Goal: Task Accomplishment & Management: Manage account settings

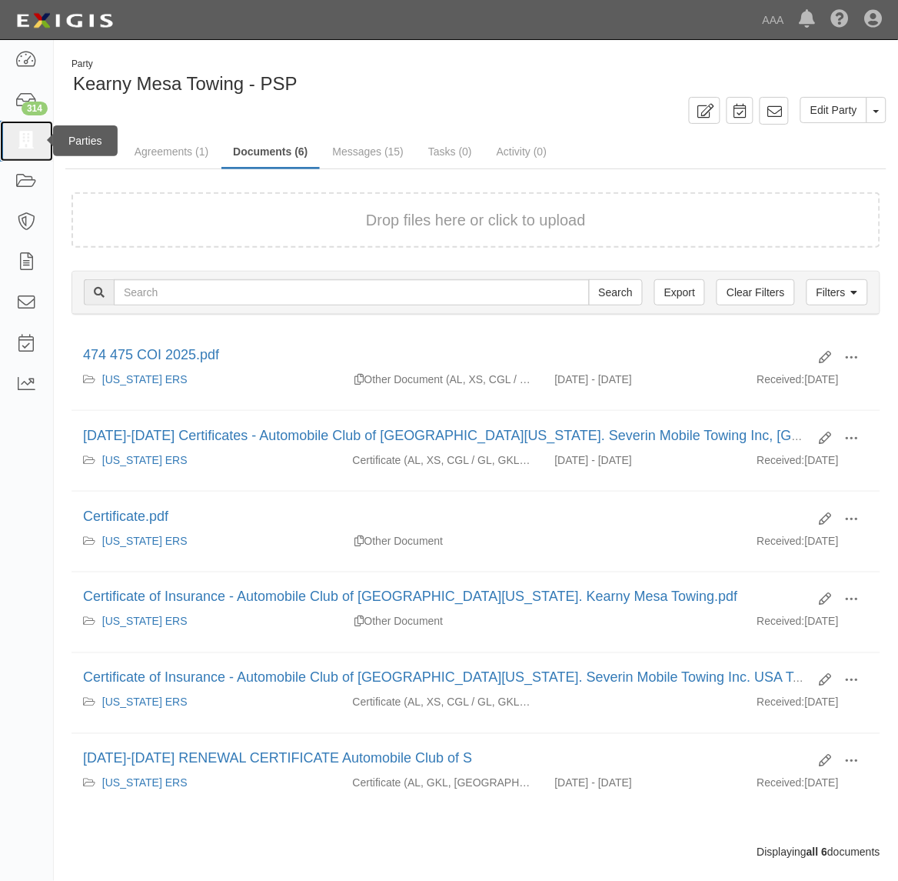
click at [33, 125] on link at bounding box center [26, 141] width 53 height 41
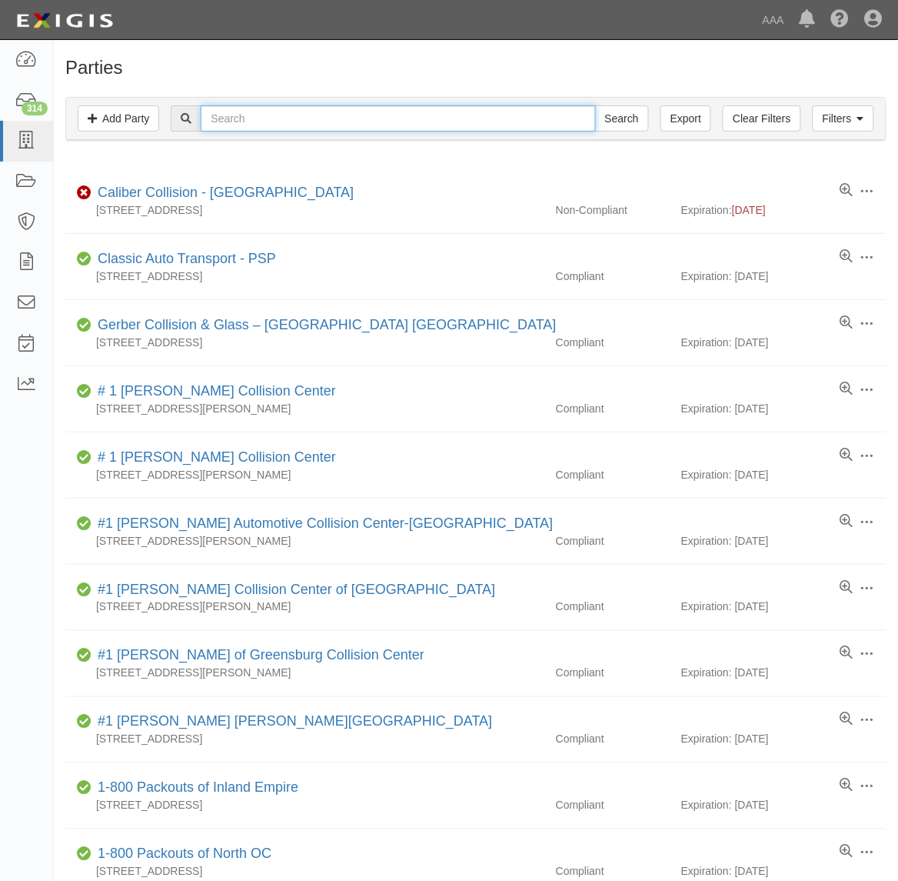
click at [255, 122] on input "text" at bounding box center [398, 118] width 395 height 26
type input "Advantage Towing"
click at [595, 105] on input "Search" at bounding box center [622, 118] width 54 height 26
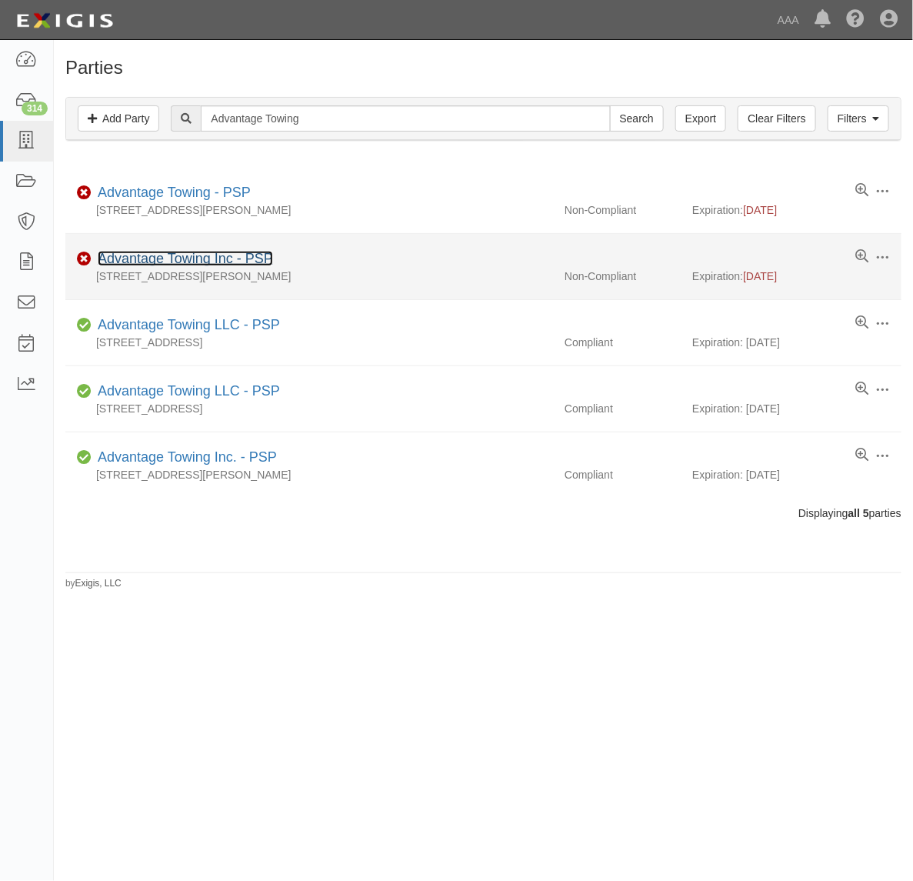
click at [221, 255] on link "Advantage Towing Inc - PSP" at bounding box center [185, 258] width 175 height 15
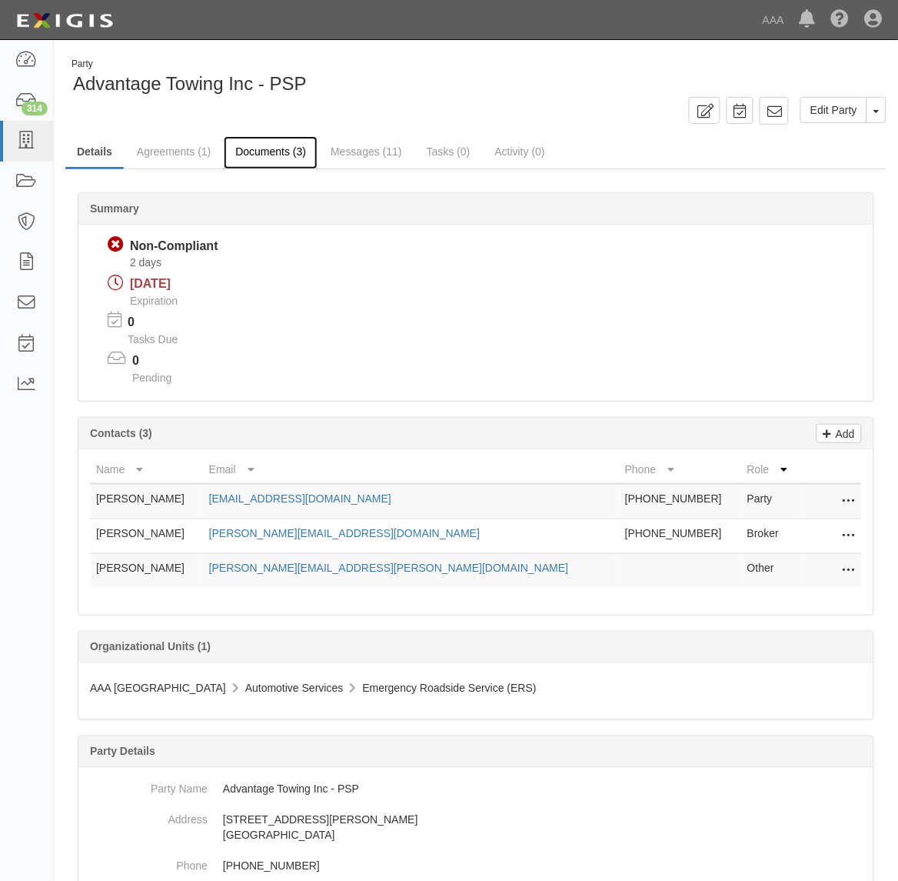
click at [252, 154] on link "Documents (3)" at bounding box center [271, 152] width 94 height 33
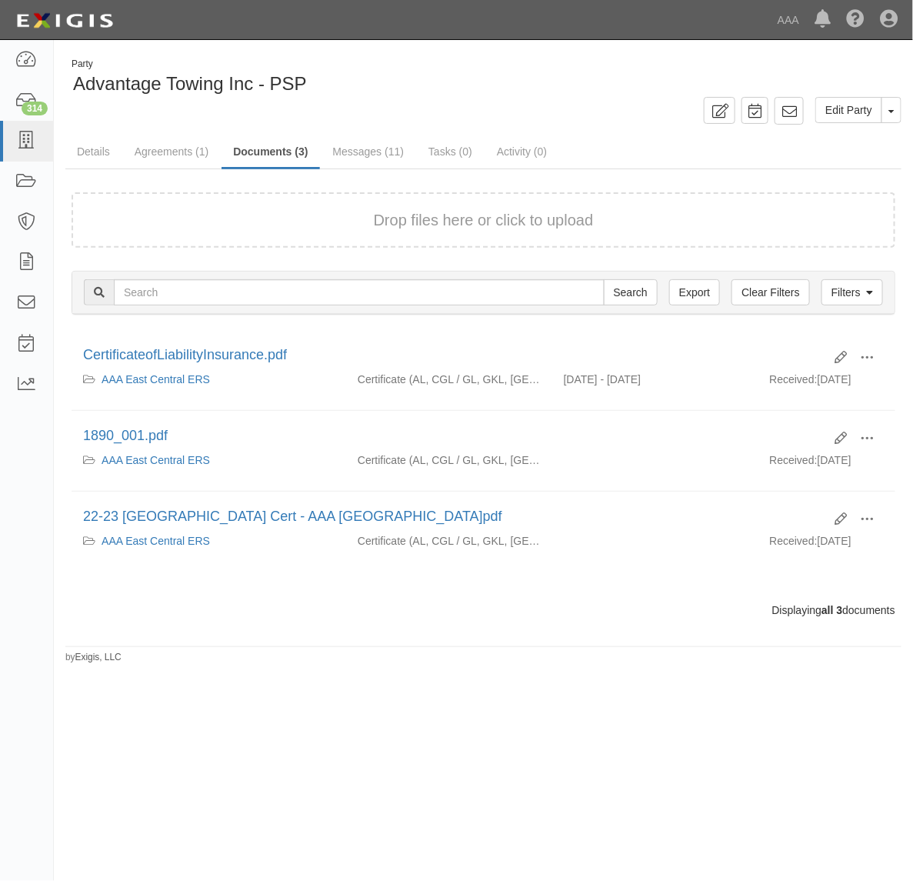
click at [98, 154] on link "Details" at bounding box center [93, 151] width 56 height 31
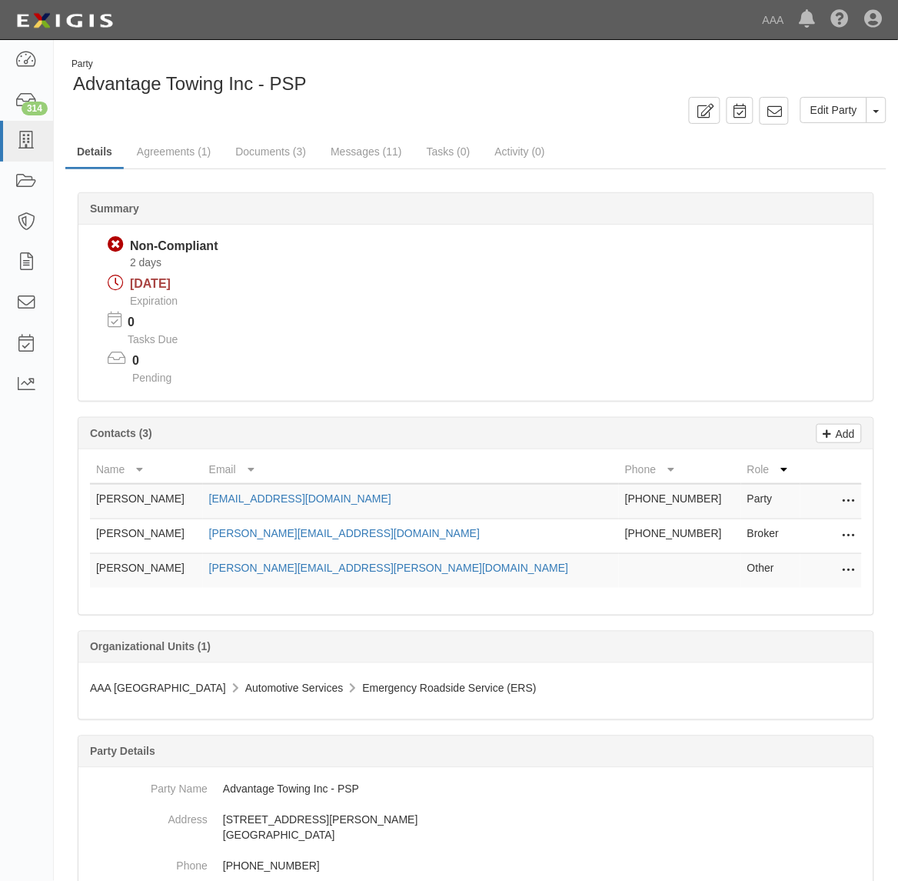
click at [492, 325] on div "0 Tasks Due" at bounding box center [485, 331] width 778 height 38
click at [854, 532] on icon at bounding box center [849, 536] width 12 height 20
click at [751, 364] on div "0 Pending" at bounding box center [485, 370] width 778 height 38
click at [172, 152] on link "Agreements (1)" at bounding box center [173, 152] width 97 height 33
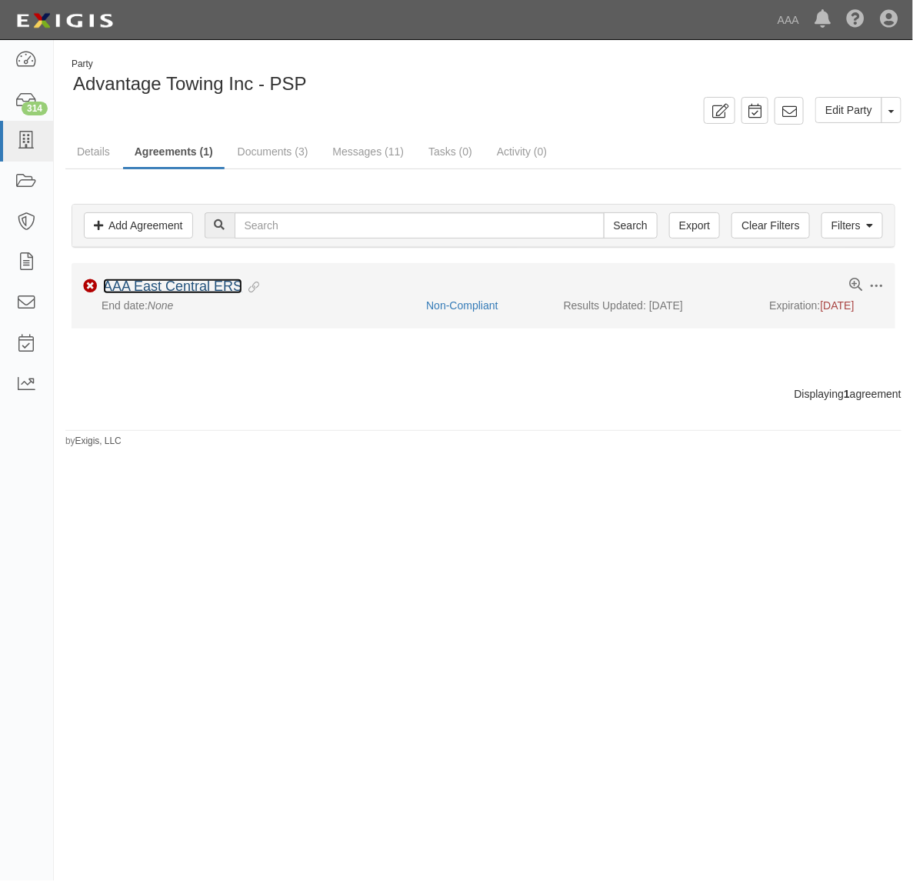
click at [225, 287] on link "AAA East Central ERS" at bounding box center [172, 285] width 139 height 15
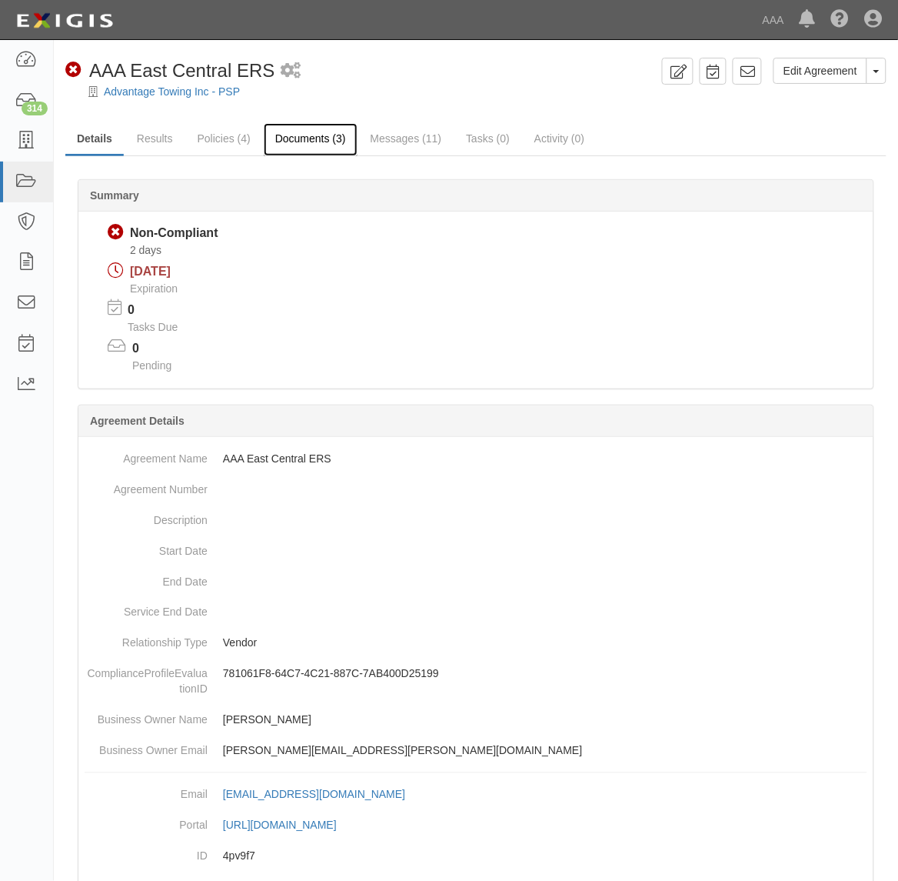
drag, startPoint x: 300, startPoint y: 135, endPoint x: 329, endPoint y: 150, distance: 33.0
click at [300, 135] on link "Documents (3)" at bounding box center [311, 139] width 94 height 33
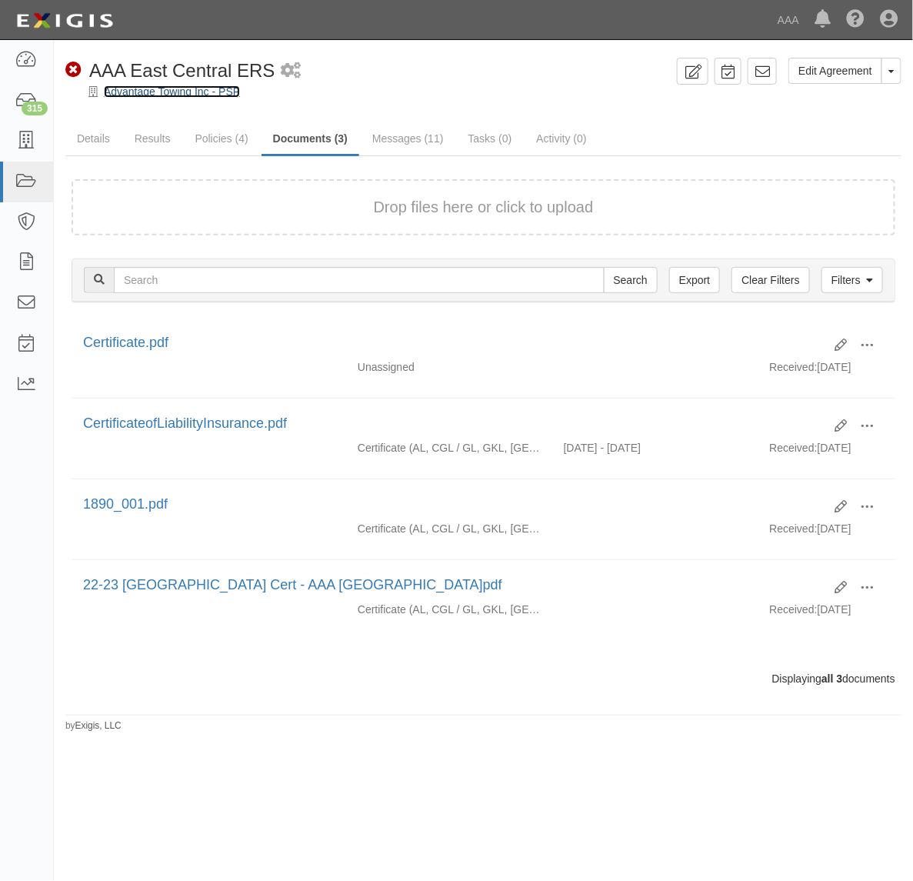
click at [119, 88] on link "Advantage Towing Inc - PSP" at bounding box center [172, 91] width 136 height 12
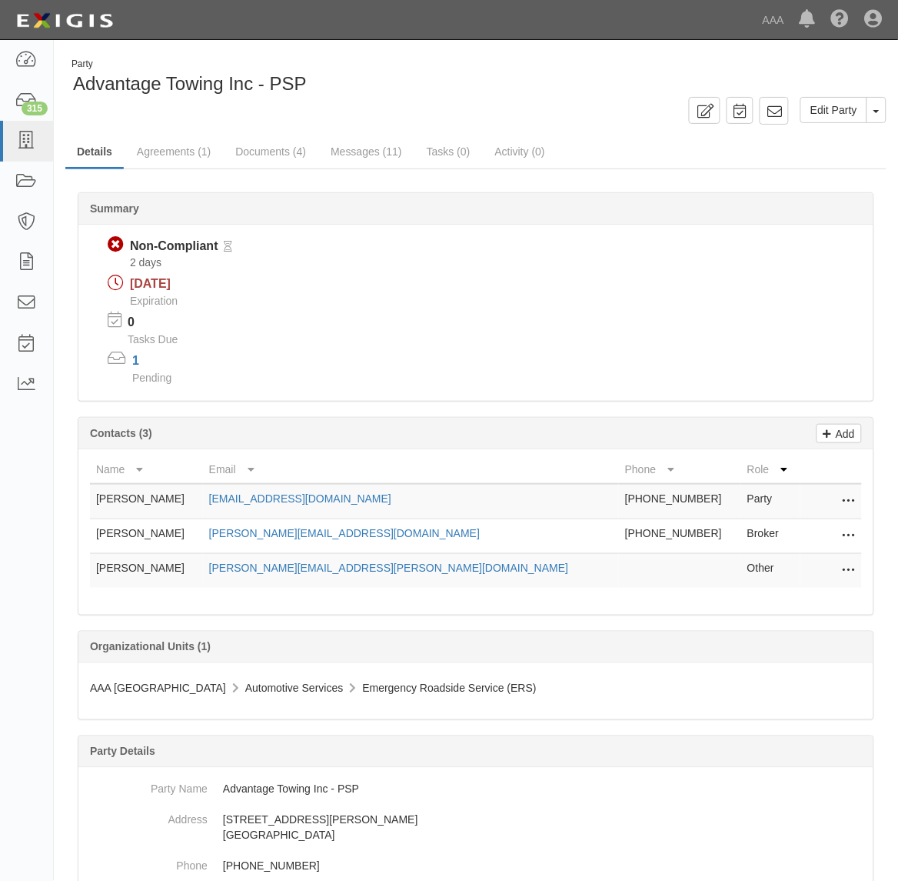
click at [845, 537] on icon at bounding box center [849, 536] width 12 height 20
click at [804, 532] on link "Edit" at bounding box center [795, 532] width 122 height 28
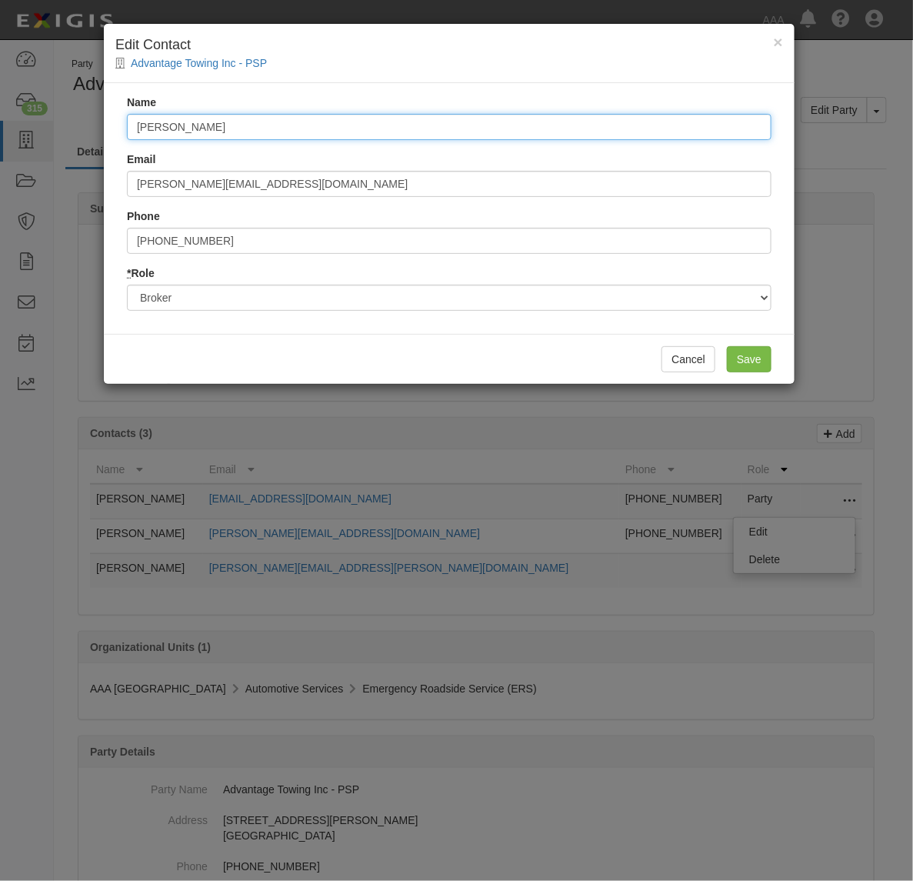
drag, startPoint x: 270, startPoint y: 133, endPoint x: 24, endPoint y: 122, distance: 246.4
click at [24, 122] on div "× Edit Contact Advantage Towing Inc - PSP Name Mike Pope Email mike@eberinsuran…" at bounding box center [456, 440] width 913 height 881
type input "Amy"
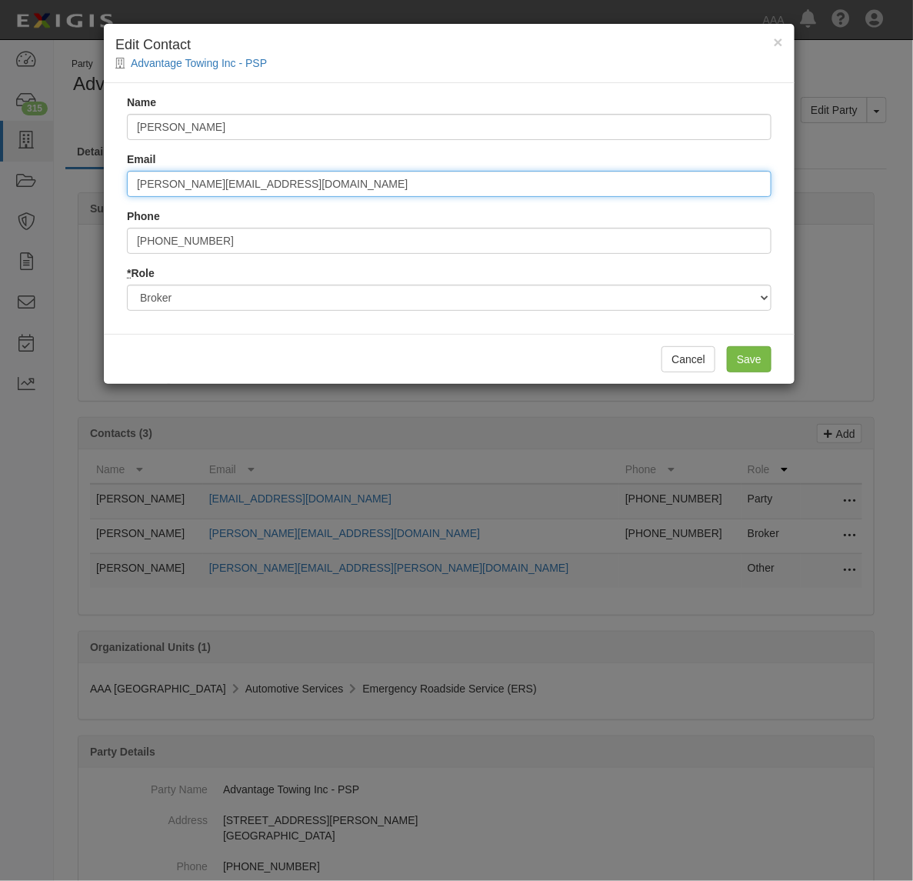
paste input "Emily, We are so excited to dive deeper into Regrello’s atmosphere this week 😊 …"
type input "Emily, We are so excited to dive deeper into Regrello’s atmosphere this week 😊 …"
click at [591, 192] on input "Email" at bounding box center [449, 184] width 645 height 26
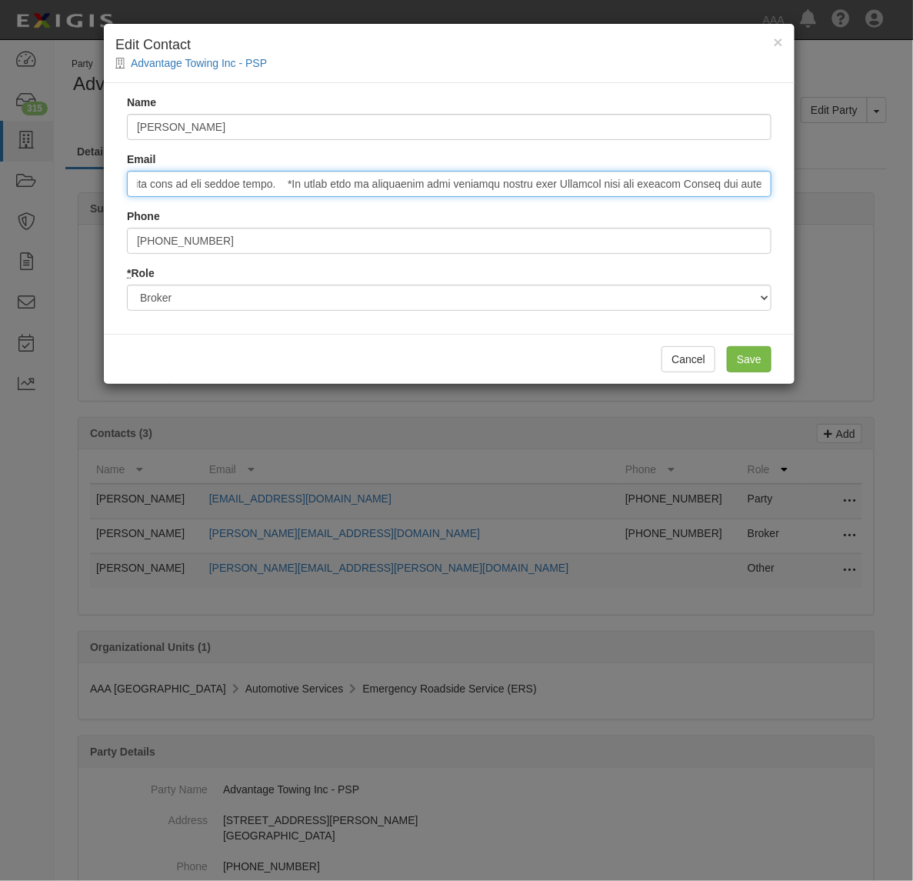
click at [591, 192] on input "Email" at bounding box center [449, 184] width 645 height 26
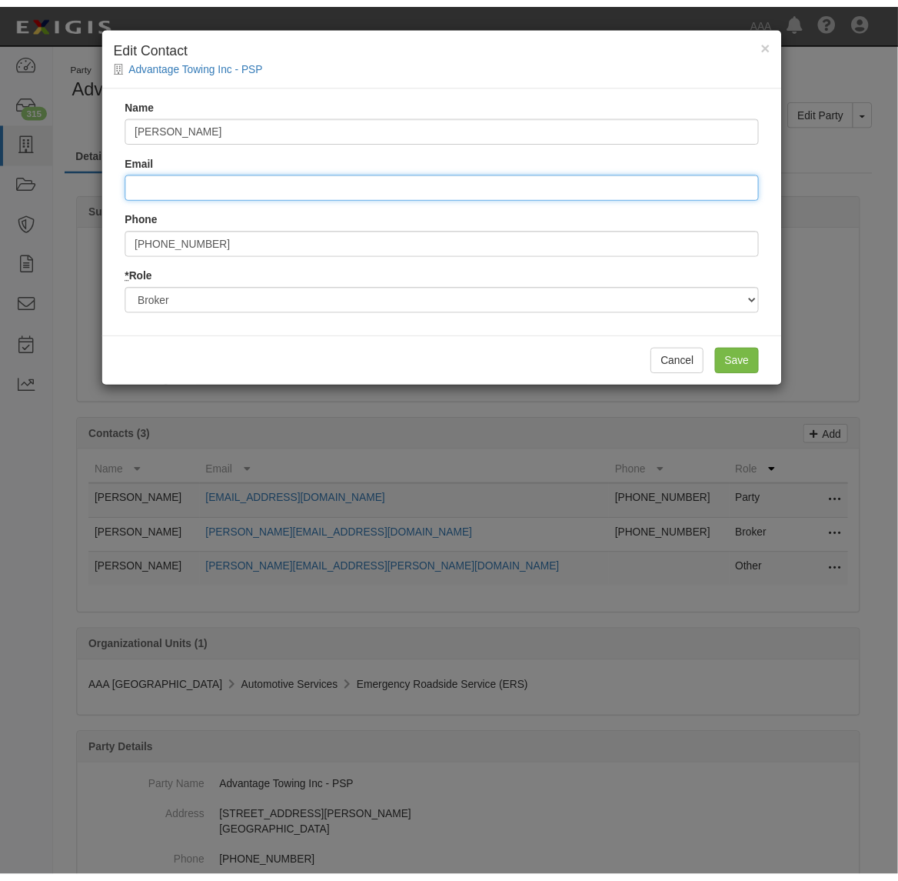
scroll to position [0, 0]
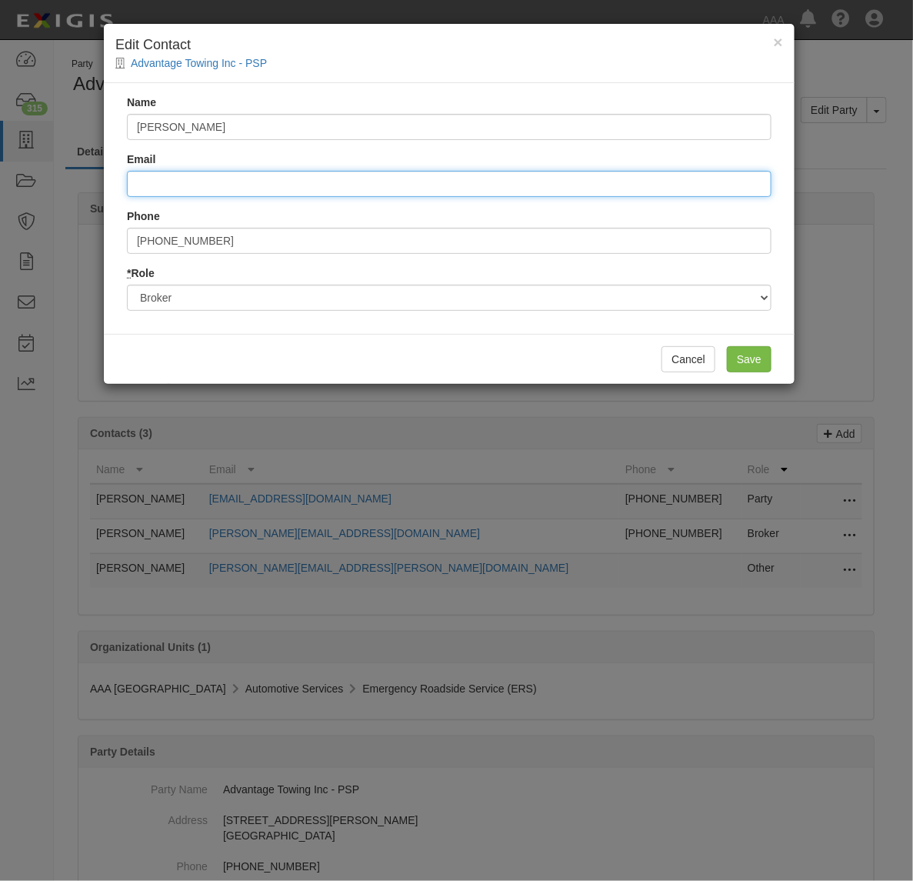
click at [562, 183] on input "Email" at bounding box center [449, 184] width 645 height 26
click at [262, 195] on input "Email" at bounding box center [449, 184] width 645 height 26
paste input "amy@eberinsurance.com"
type input "amy@eberinsurance.com"
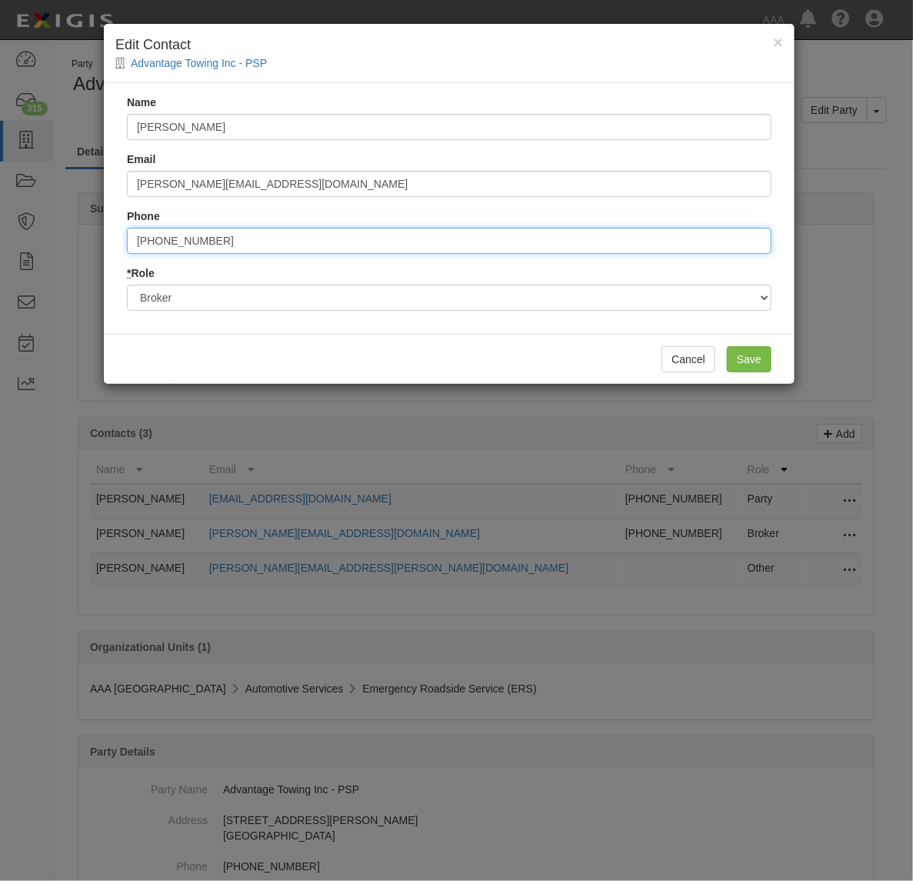
click at [377, 236] on input "724-535-8888" at bounding box center [449, 241] width 645 height 26
drag, startPoint x: 236, startPoint y: 244, endPoint x: 71, endPoint y: 231, distance: 165.9
click at [74, 231] on div "× Edit Contact Advantage Towing Inc - PSP Name Amy Email amy@eberinsurance.com …" at bounding box center [456, 440] width 913 height 881
type input "7"
type input "4126530600"
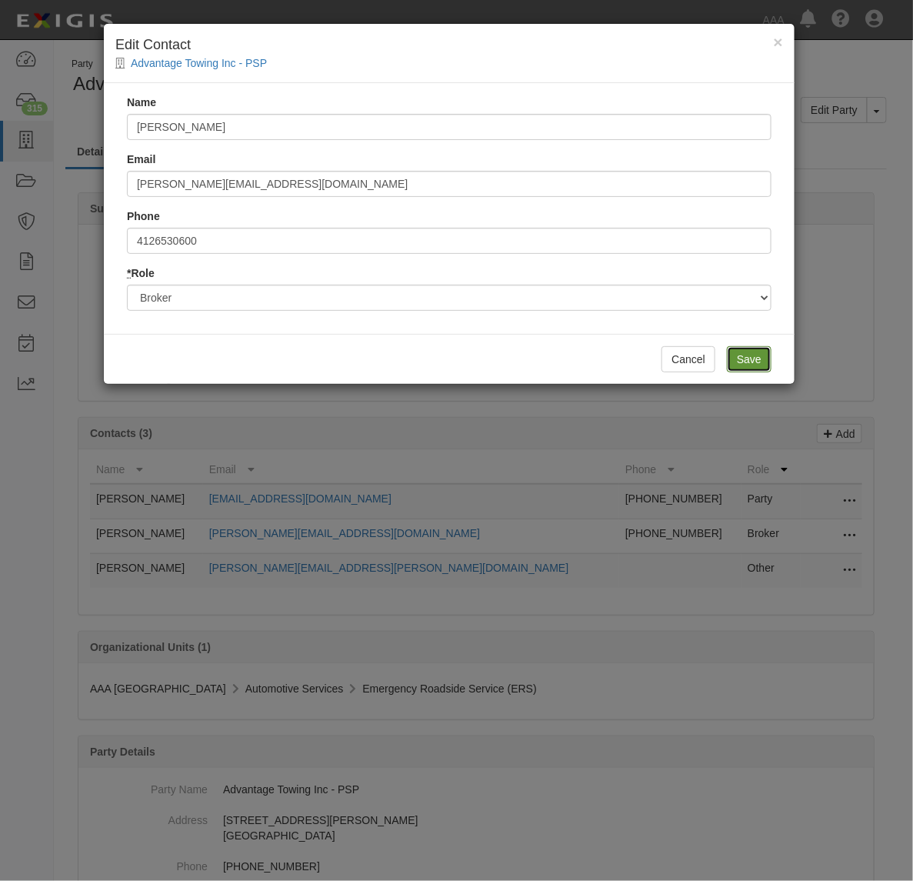
click at [735, 358] on input "Save" at bounding box center [749, 359] width 45 height 26
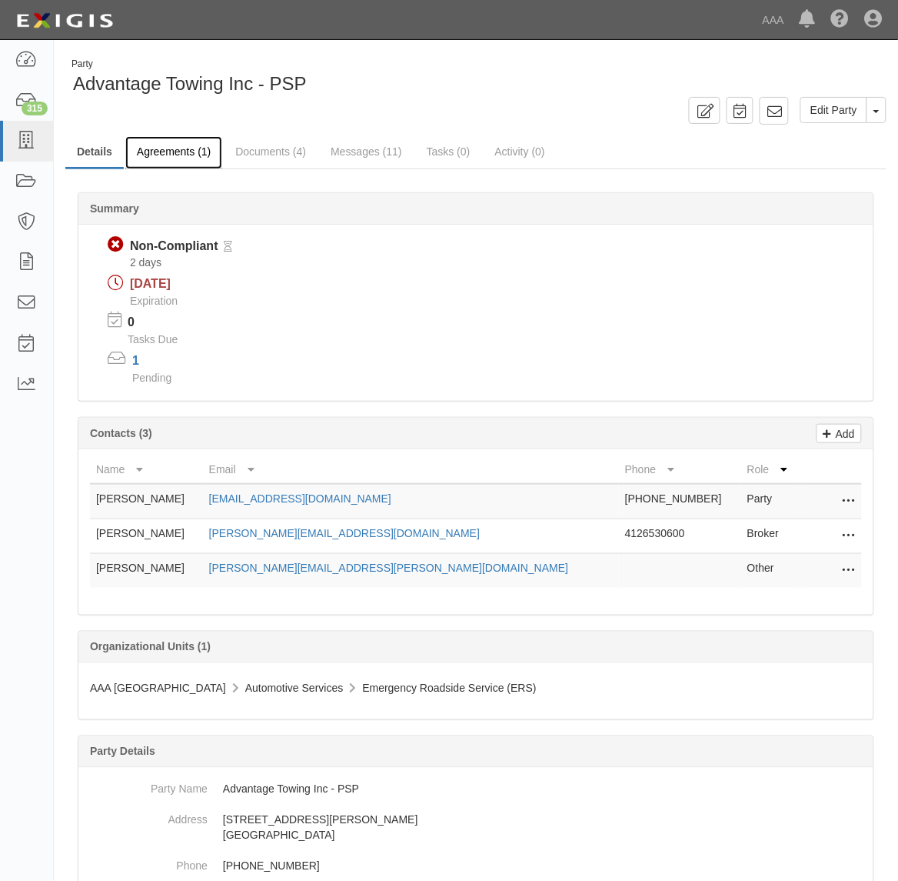
drag, startPoint x: 148, startPoint y: 148, endPoint x: 155, endPoint y: 152, distance: 8.3
click at [148, 148] on link "Agreements (1)" at bounding box center [173, 152] width 97 height 33
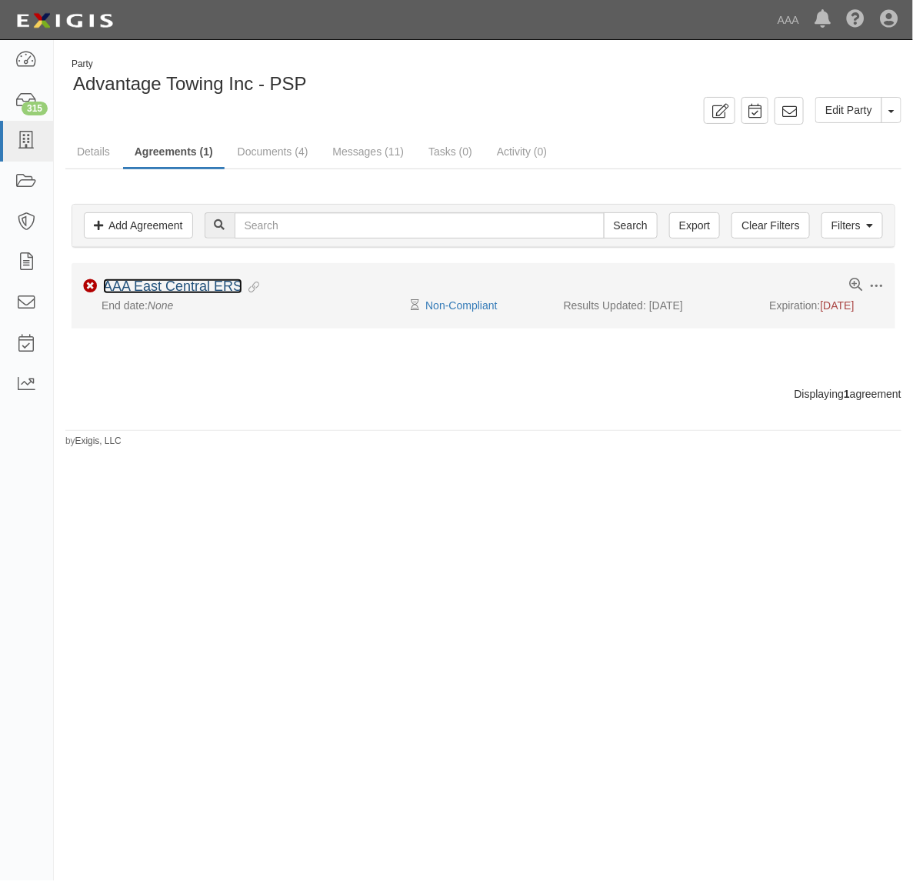
click at [188, 285] on link "AAA East Central ERS" at bounding box center [172, 285] width 139 height 15
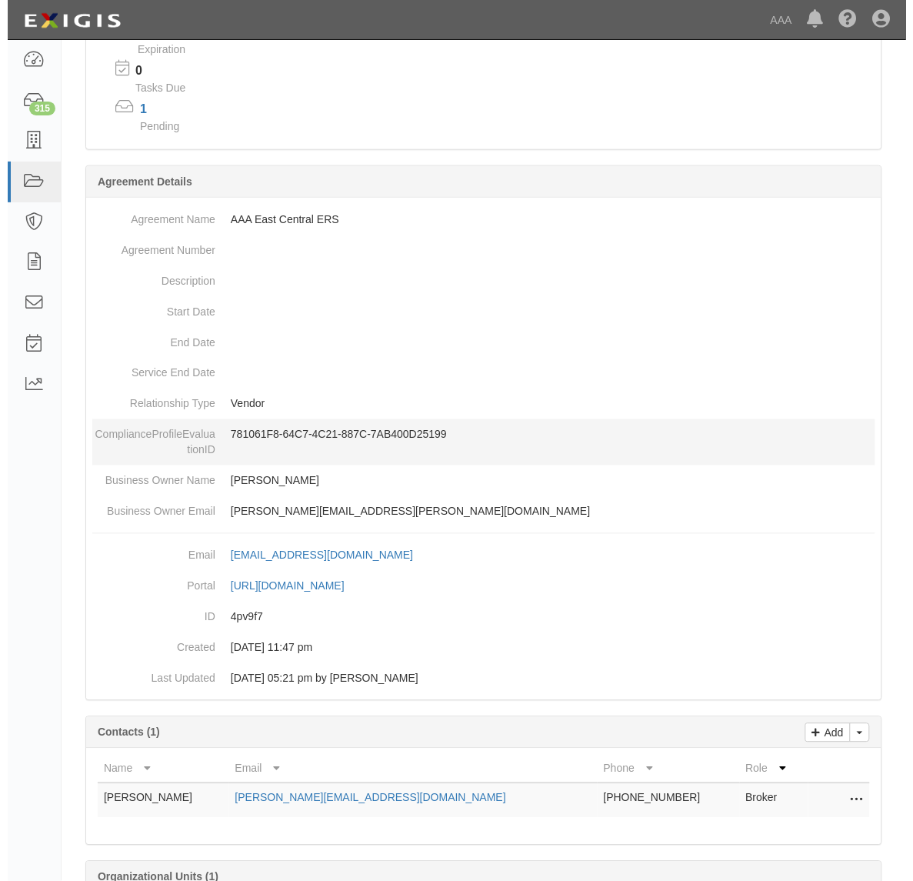
scroll to position [348, 0]
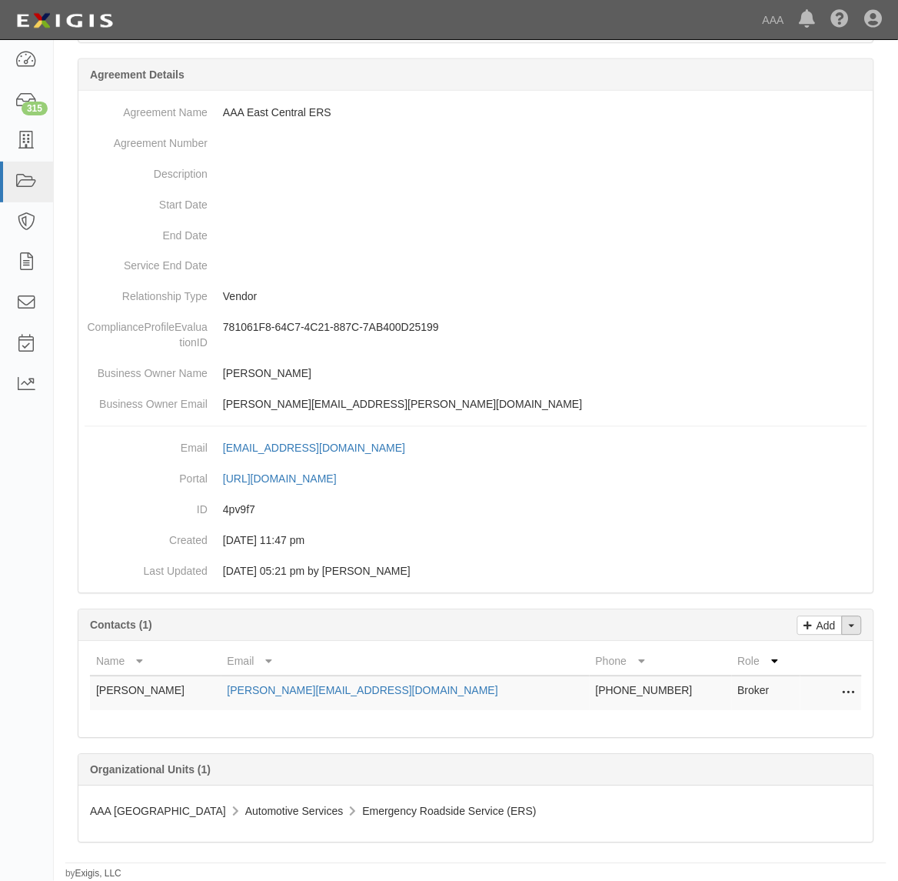
click at [852, 628] on button "Toggle Contact Dropdown" at bounding box center [852, 625] width 20 height 19
click at [827, 650] on link "Change contacts" at bounding box center [801, 653] width 122 height 20
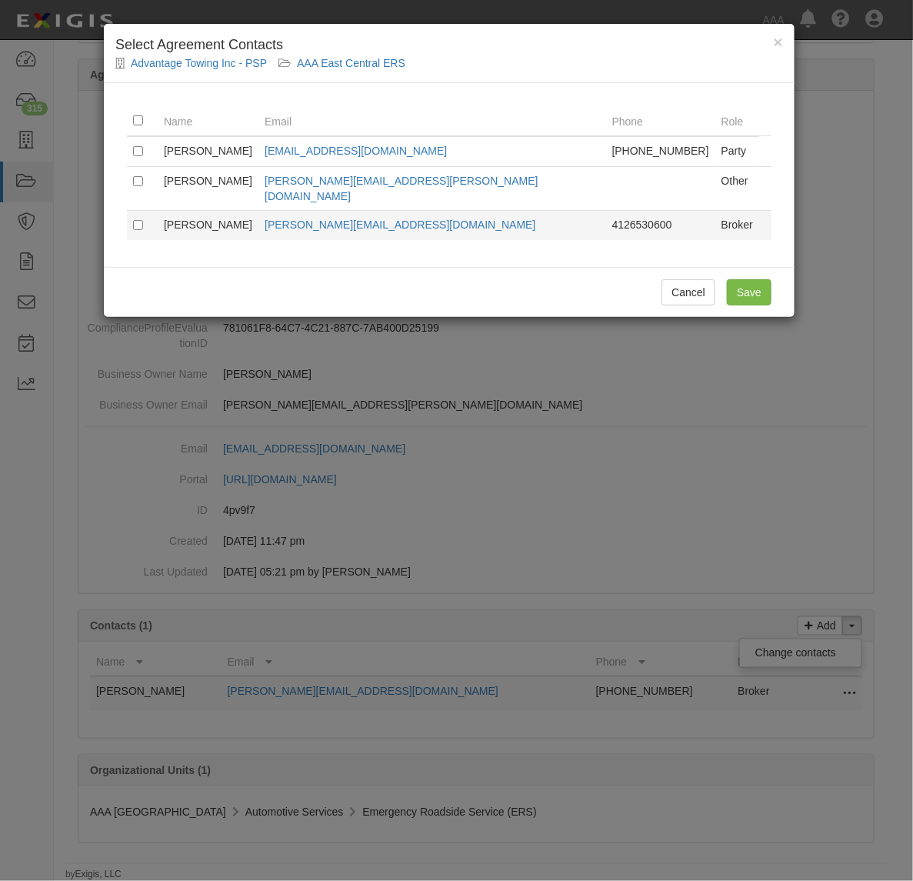
click at [140, 216] on td at bounding box center [142, 225] width 31 height 30
click at [141, 220] on input "checkbox" at bounding box center [138, 225] width 10 height 10
checkbox input "true"
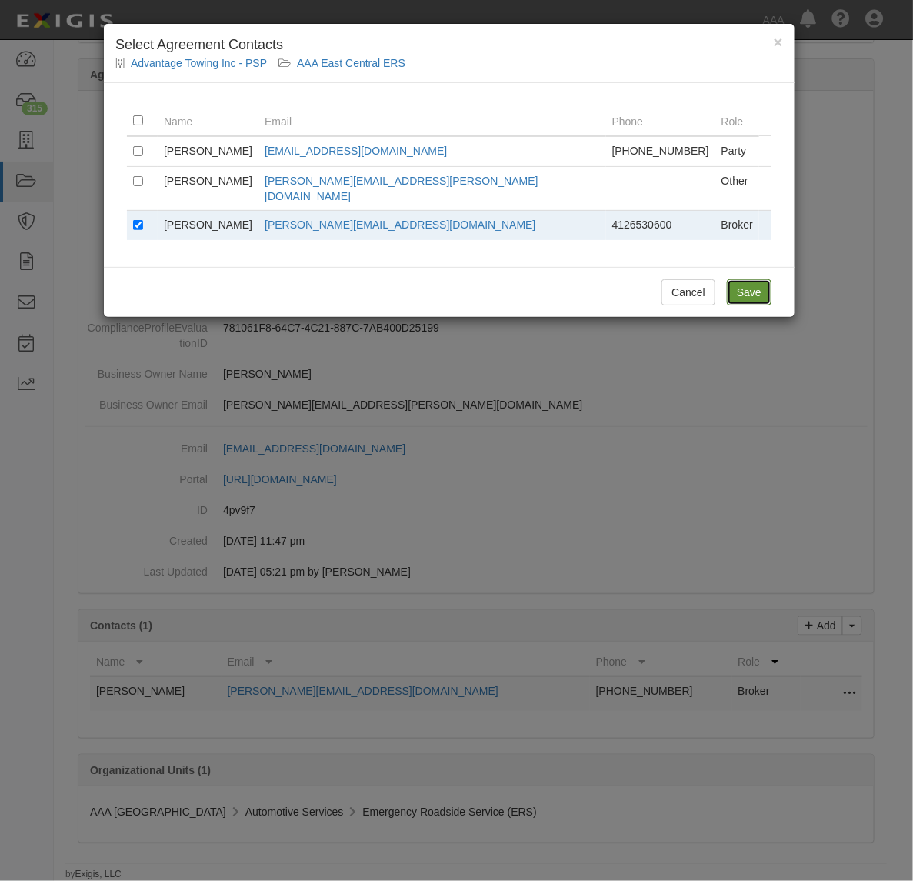
click at [751, 279] on input "Save" at bounding box center [749, 292] width 45 height 26
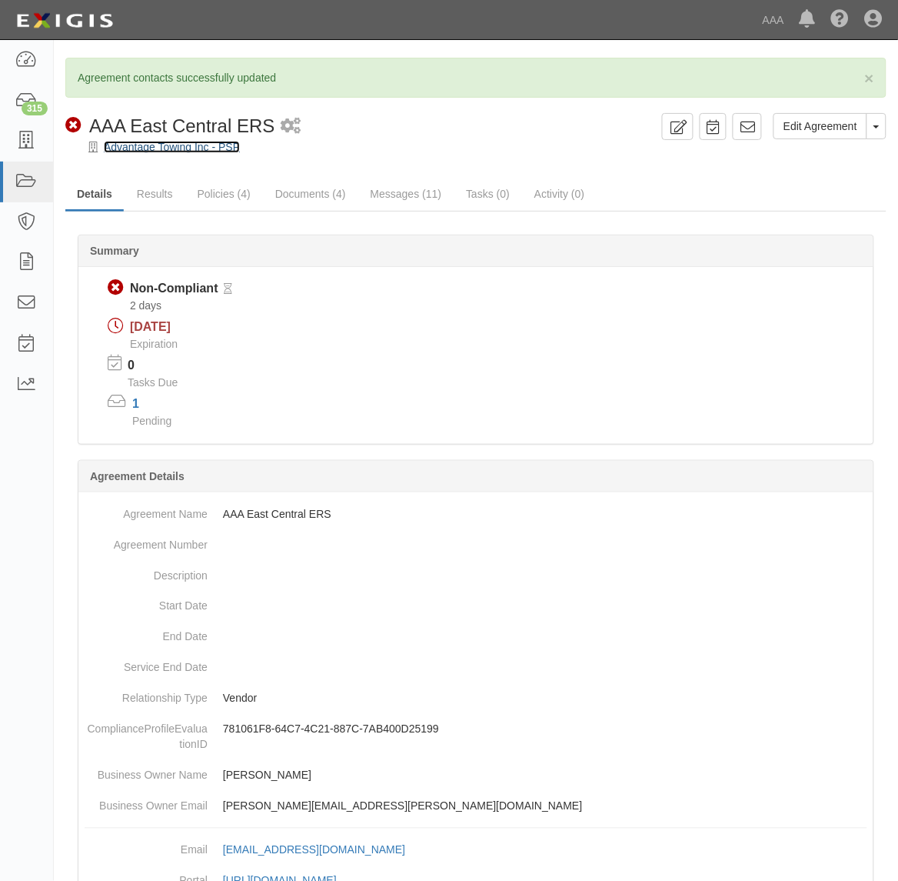
click at [156, 143] on link "Advantage Towing Inc - PSP" at bounding box center [172, 147] width 136 height 12
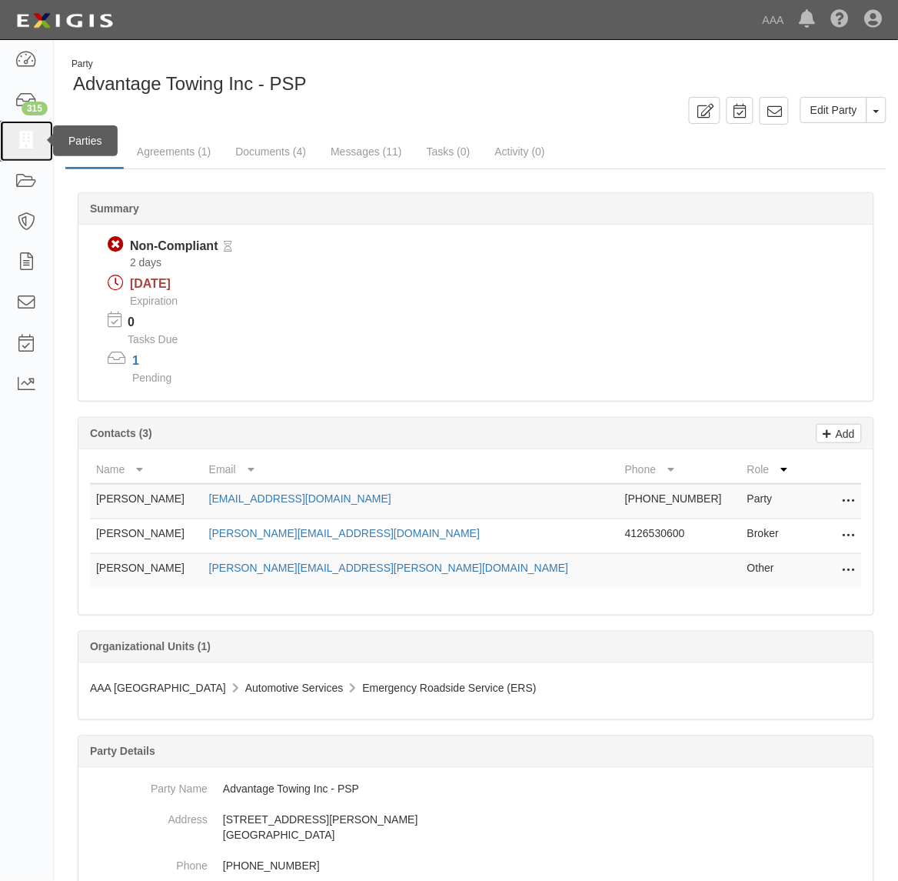
click at [28, 141] on icon at bounding box center [26, 141] width 22 height 18
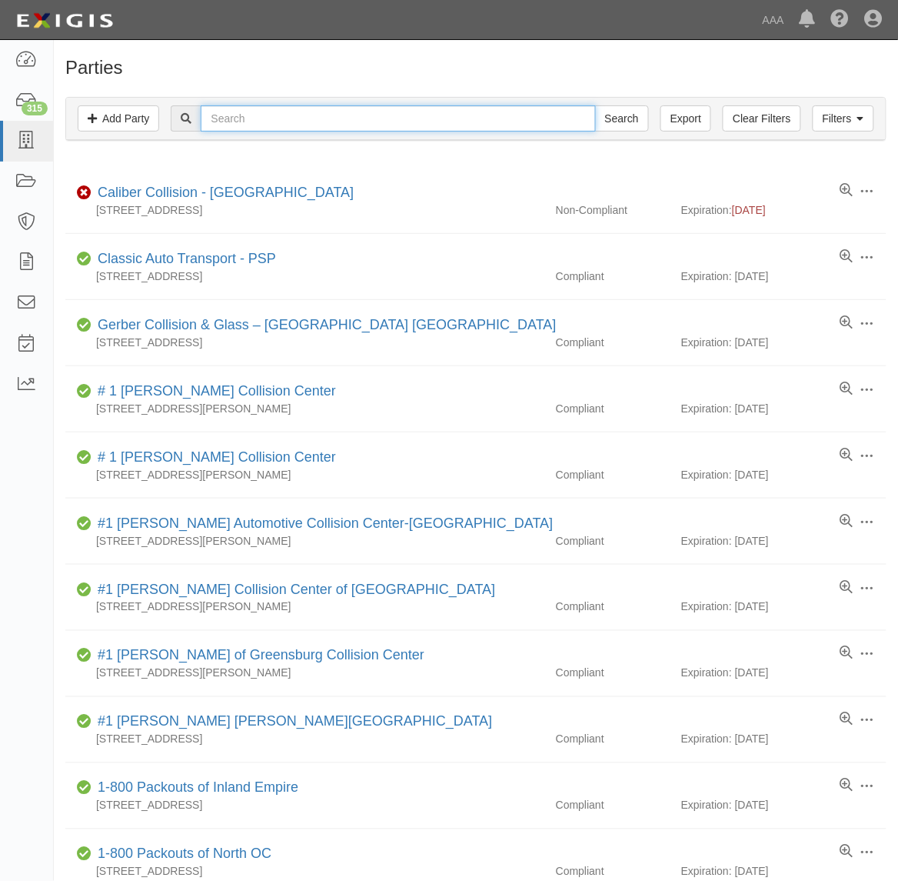
click at [256, 120] on input "text" at bounding box center [398, 118] width 395 height 26
type input "7"
type input "279162"
click at [595, 105] on input "Search" at bounding box center [622, 118] width 54 height 26
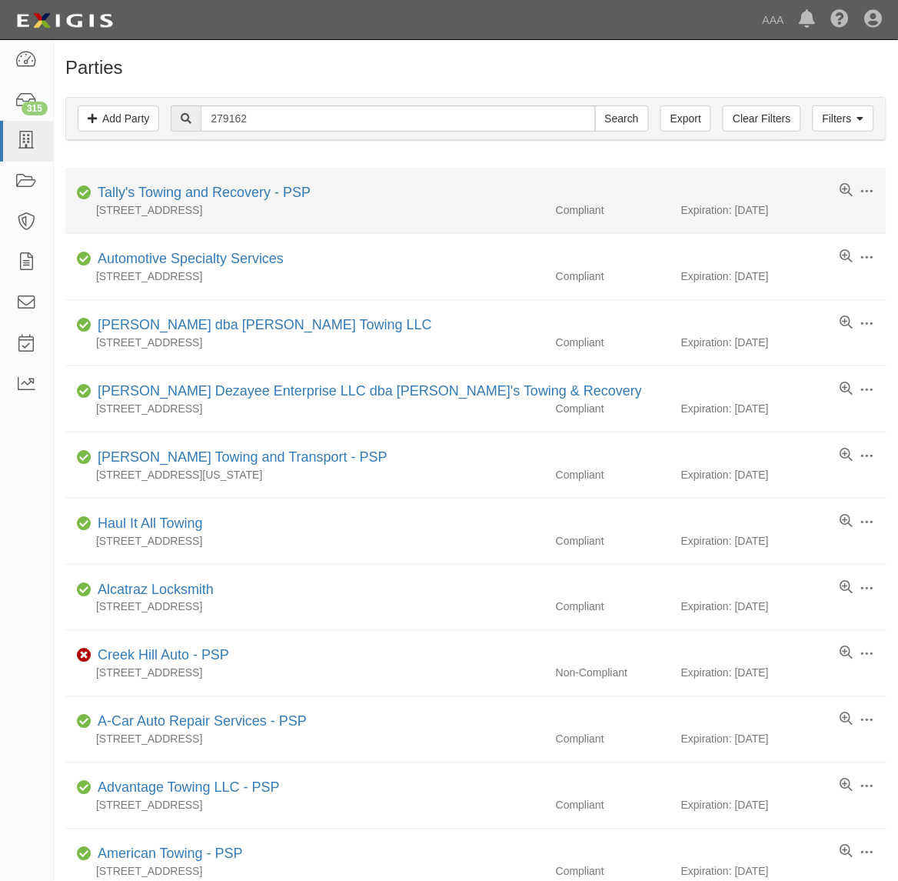
click at [233, 185] on div "Tally's Towing and Recovery - PSP" at bounding box center [201, 193] width 219 height 20
drag, startPoint x: 254, startPoint y: 194, endPoint x: 310, endPoint y: 202, distance: 56.8
click at [254, 194] on link "Tally's Towing and Recovery - PSP" at bounding box center [204, 192] width 213 height 15
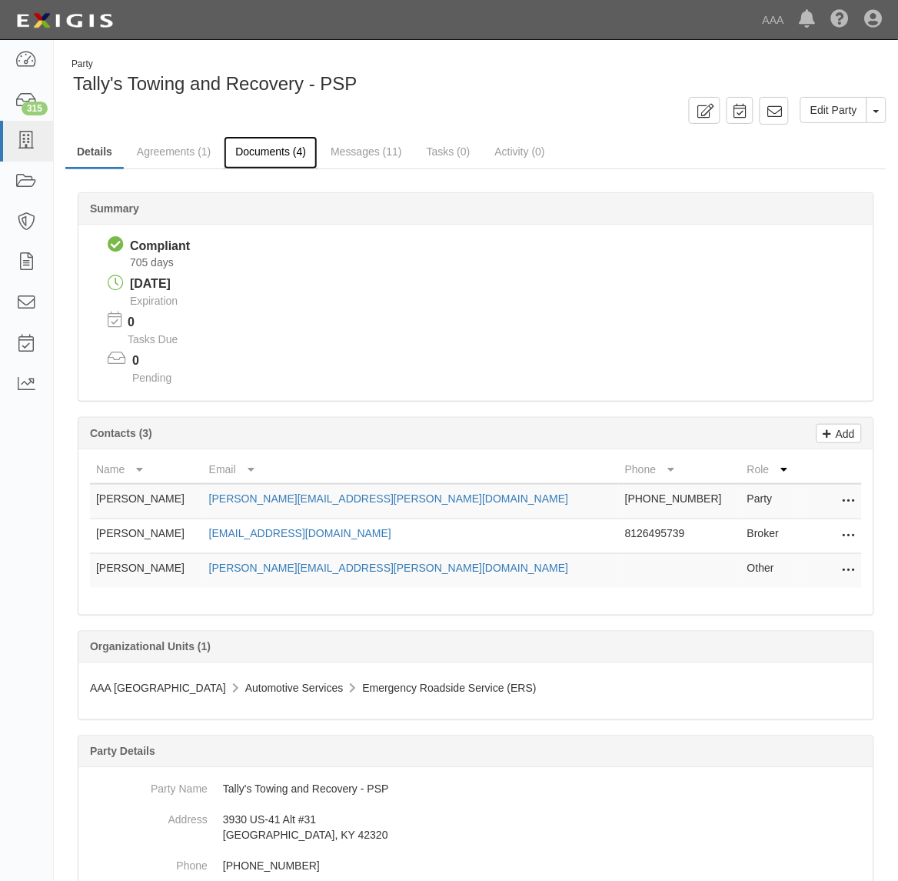
click at [297, 148] on link "Documents (4)" at bounding box center [271, 152] width 94 height 33
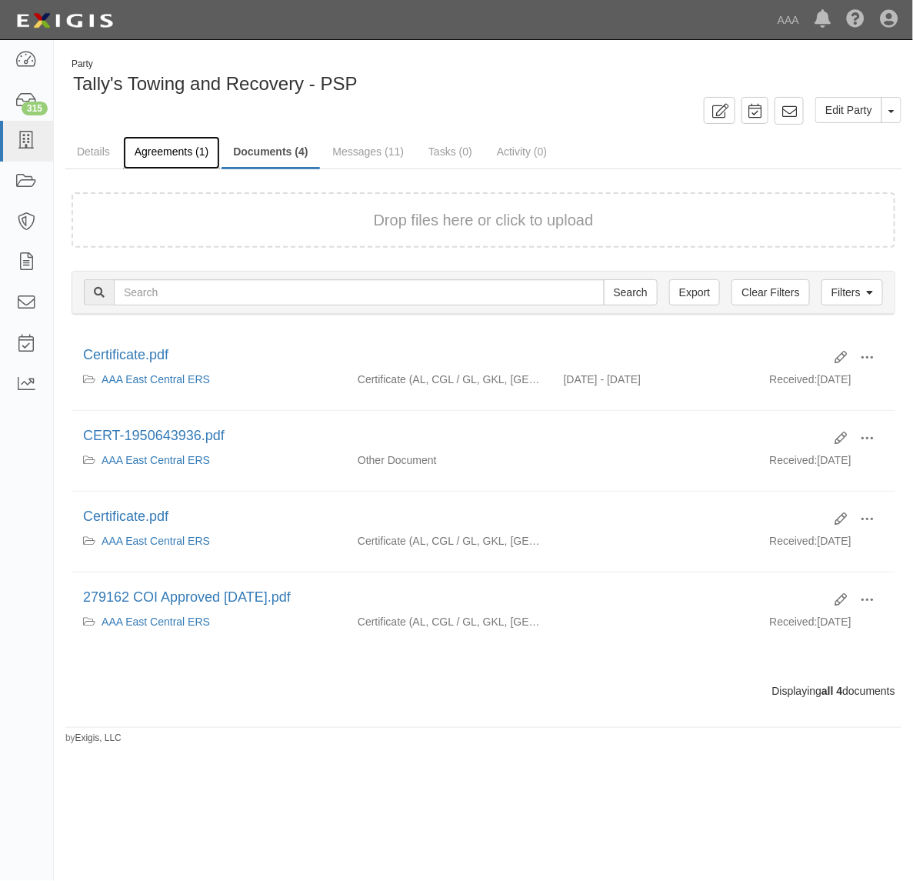
click at [174, 156] on link "Agreements (1)" at bounding box center [171, 152] width 97 height 33
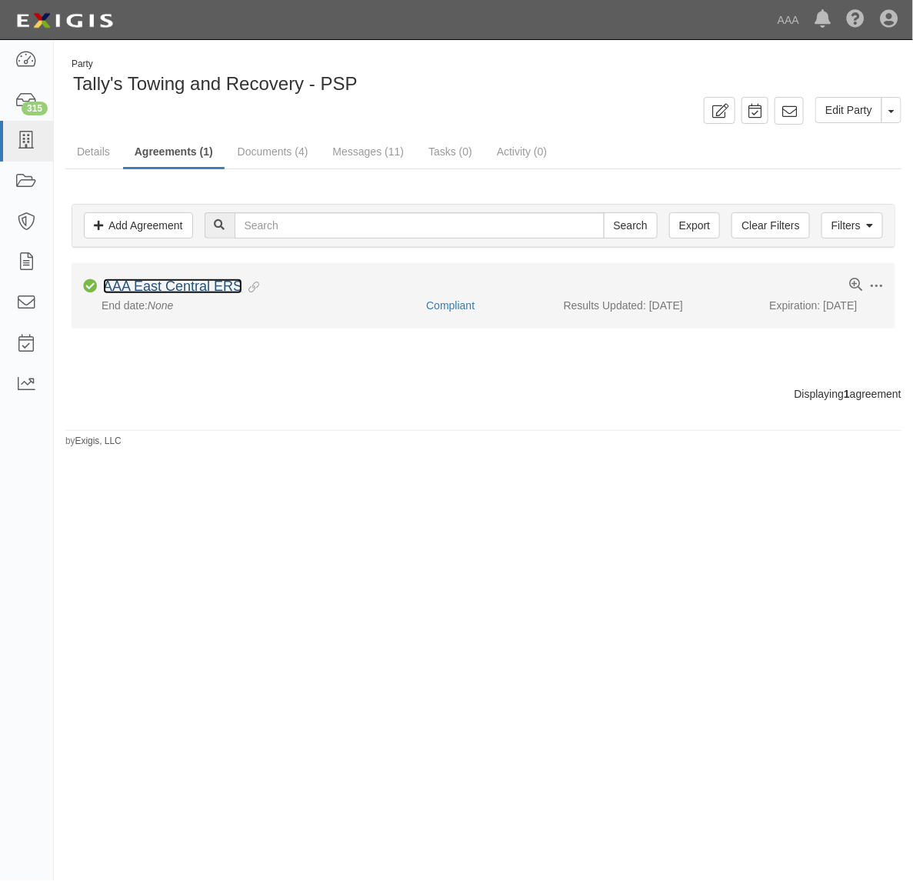
click at [205, 287] on link "AAA East Central ERS" at bounding box center [172, 285] width 139 height 15
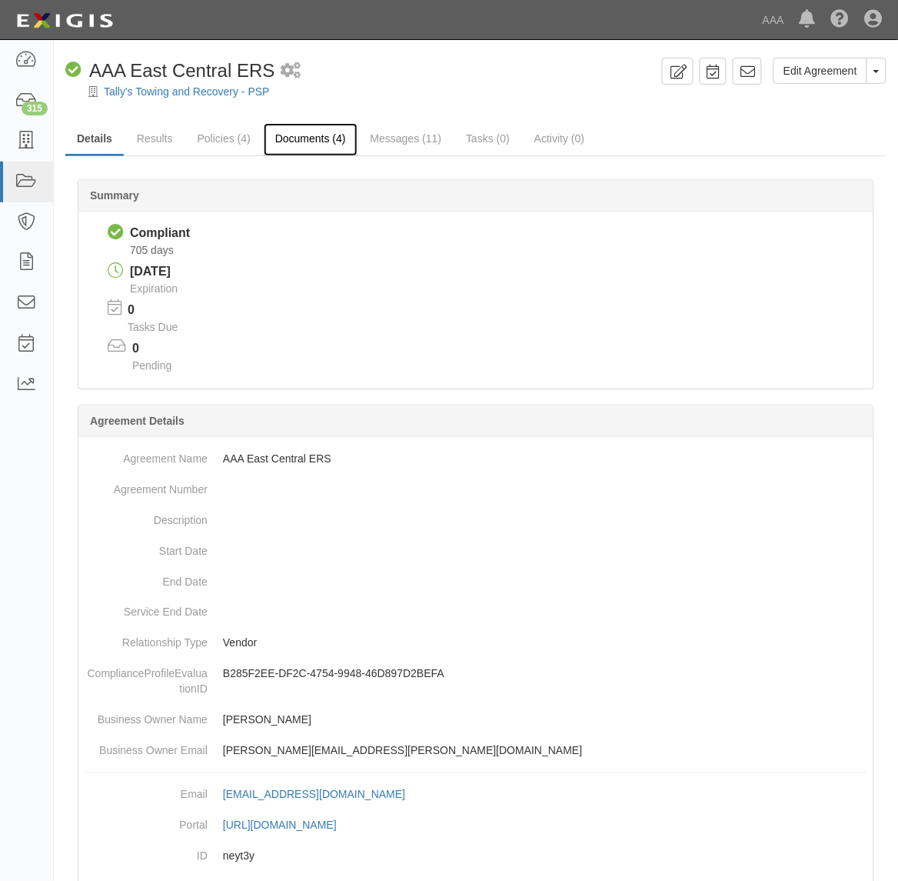
click at [298, 135] on link "Documents (4)" at bounding box center [311, 139] width 94 height 33
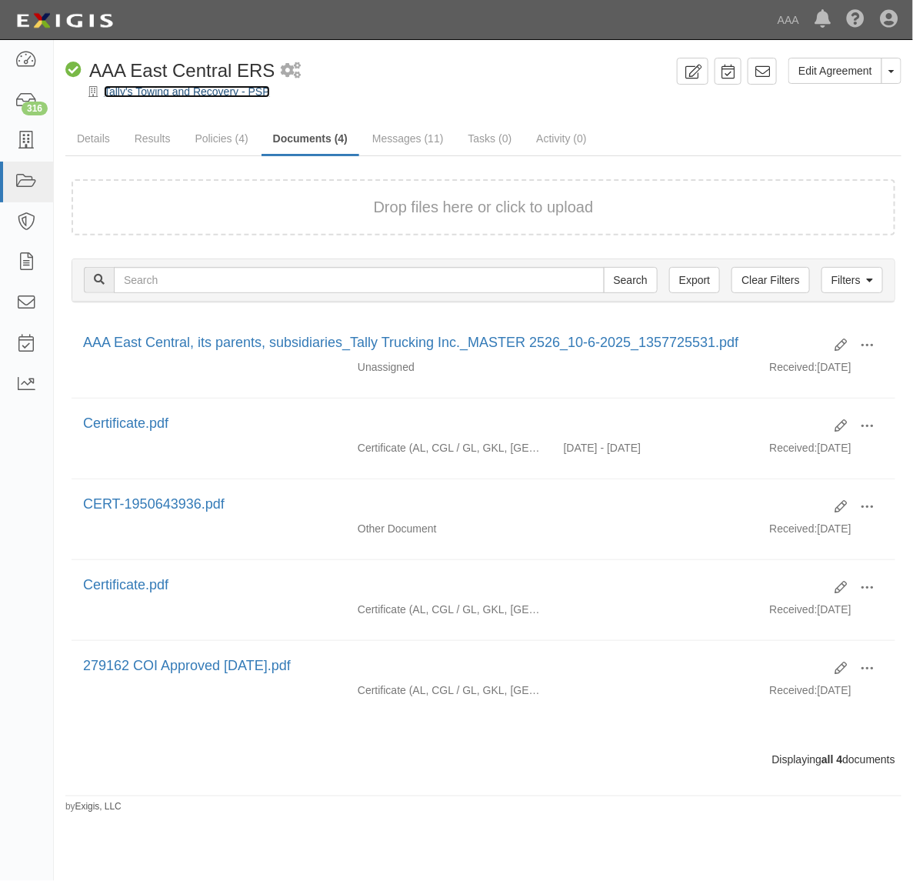
click at [175, 87] on link "Tally's Towing and Recovery - PSP" at bounding box center [187, 91] width 166 height 12
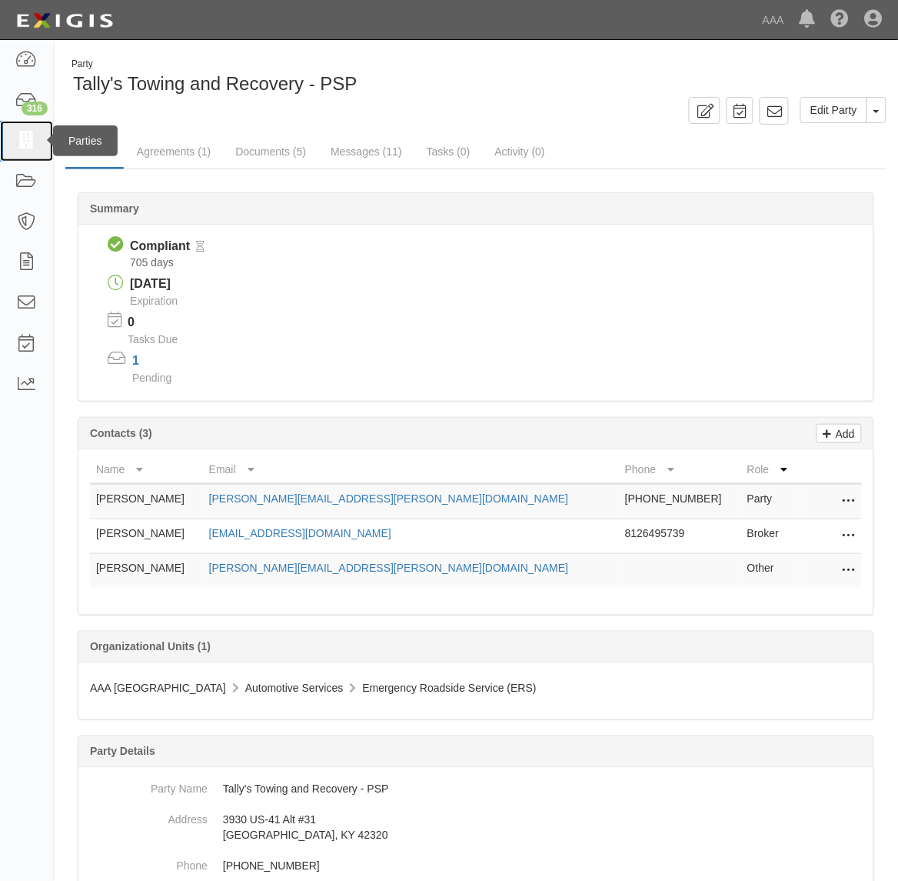
click at [28, 145] on icon at bounding box center [26, 141] width 22 height 18
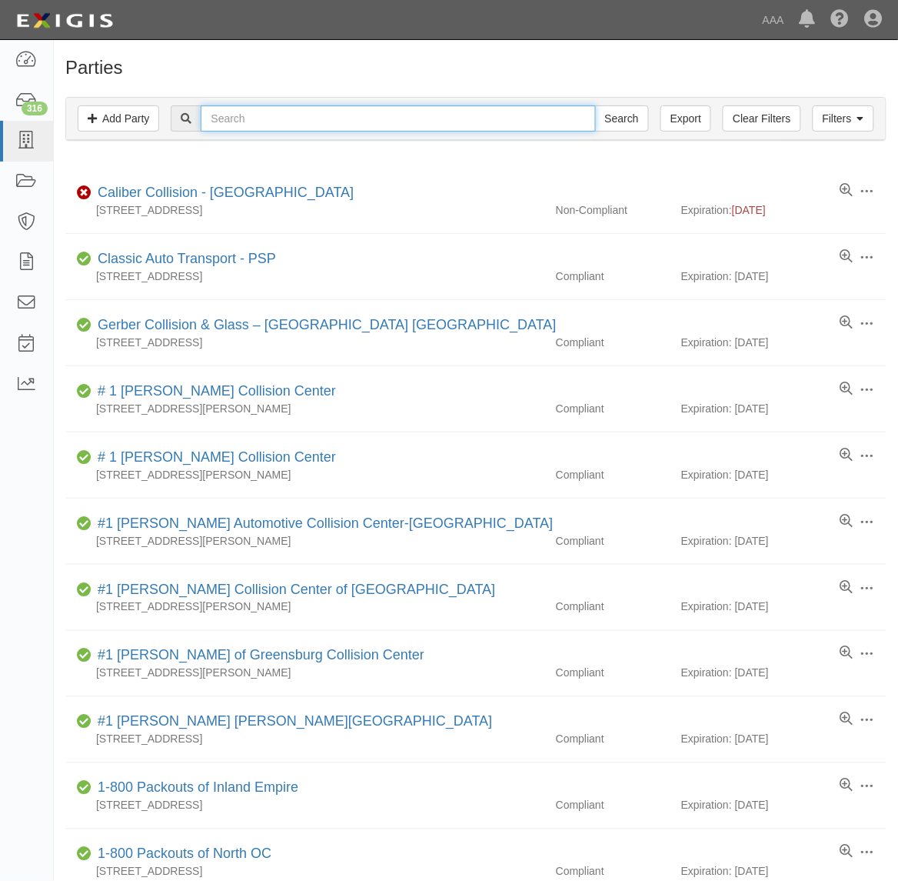
click at [264, 120] on input "text" at bounding box center [398, 118] width 395 height 26
type input "Tally's"
click at [595, 105] on input "Search" at bounding box center [622, 118] width 54 height 26
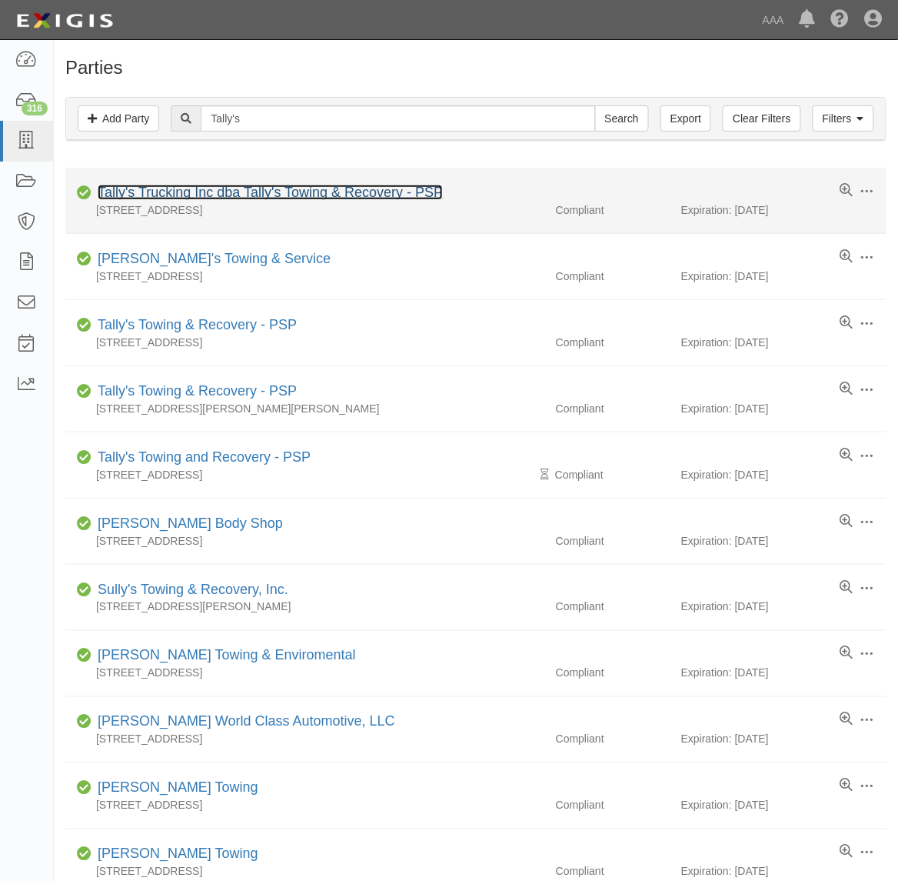
click at [255, 192] on link "Tally's Trucking Inc dba Tally's Towing & Recovery - PSP" at bounding box center [270, 192] width 345 height 15
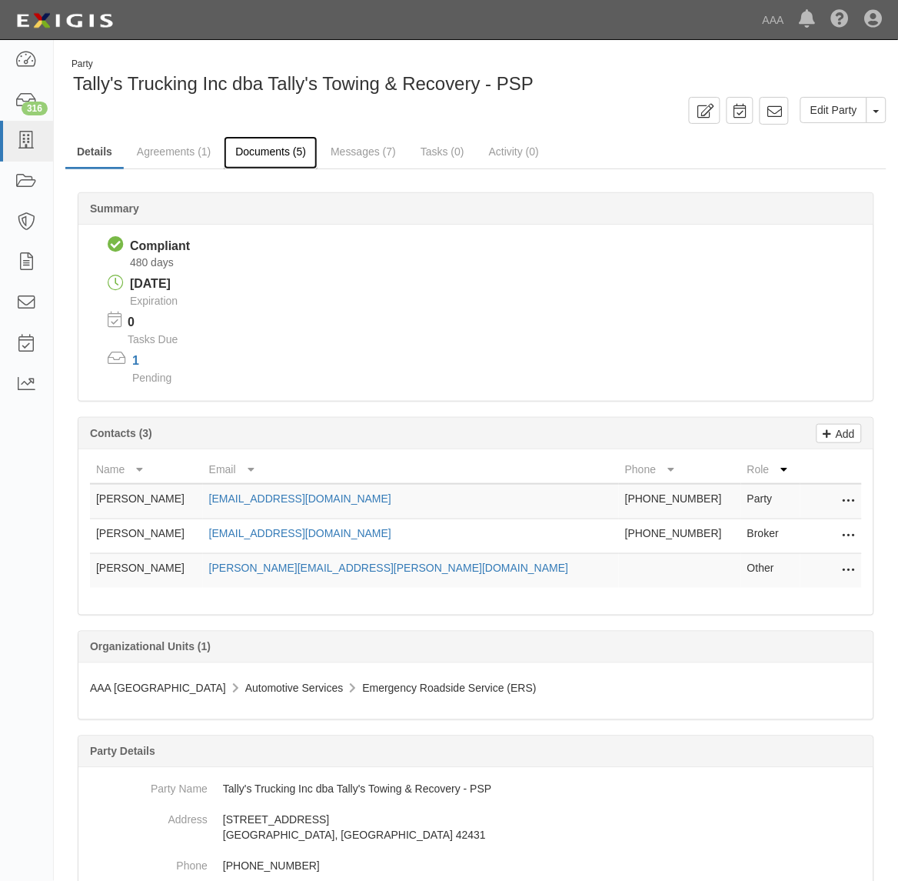
click at [272, 159] on link "Documents (5)" at bounding box center [271, 152] width 94 height 33
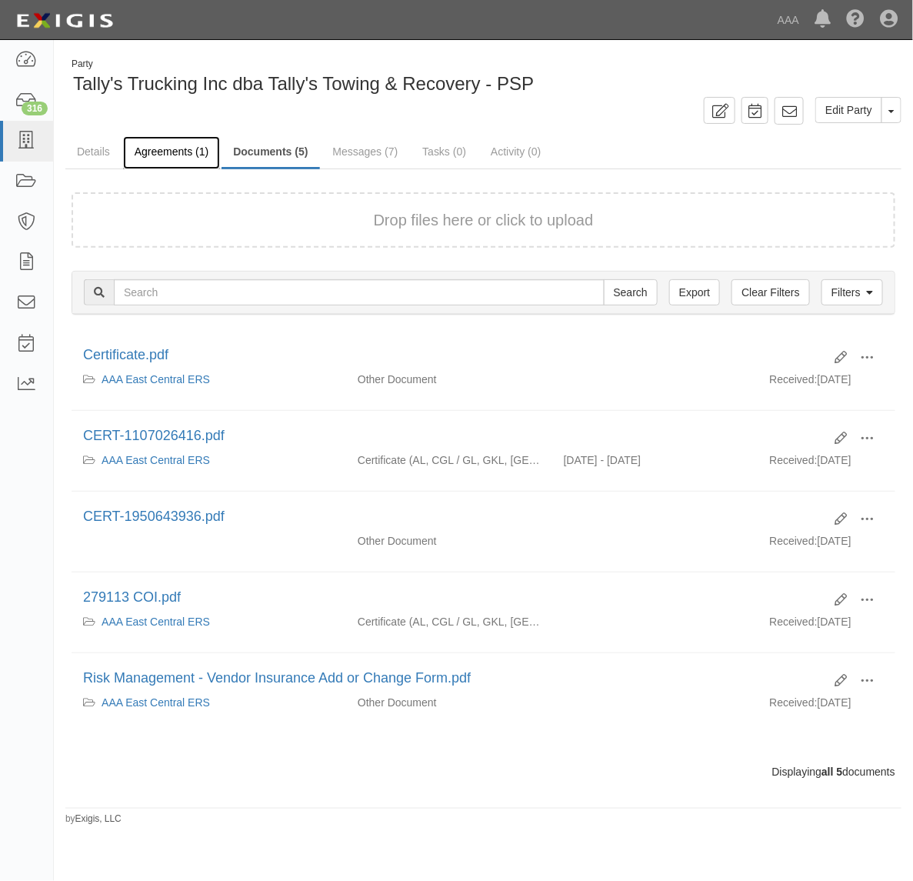
click at [182, 154] on link "Agreements (1)" at bounding box center [171, 152] width 97 height 33
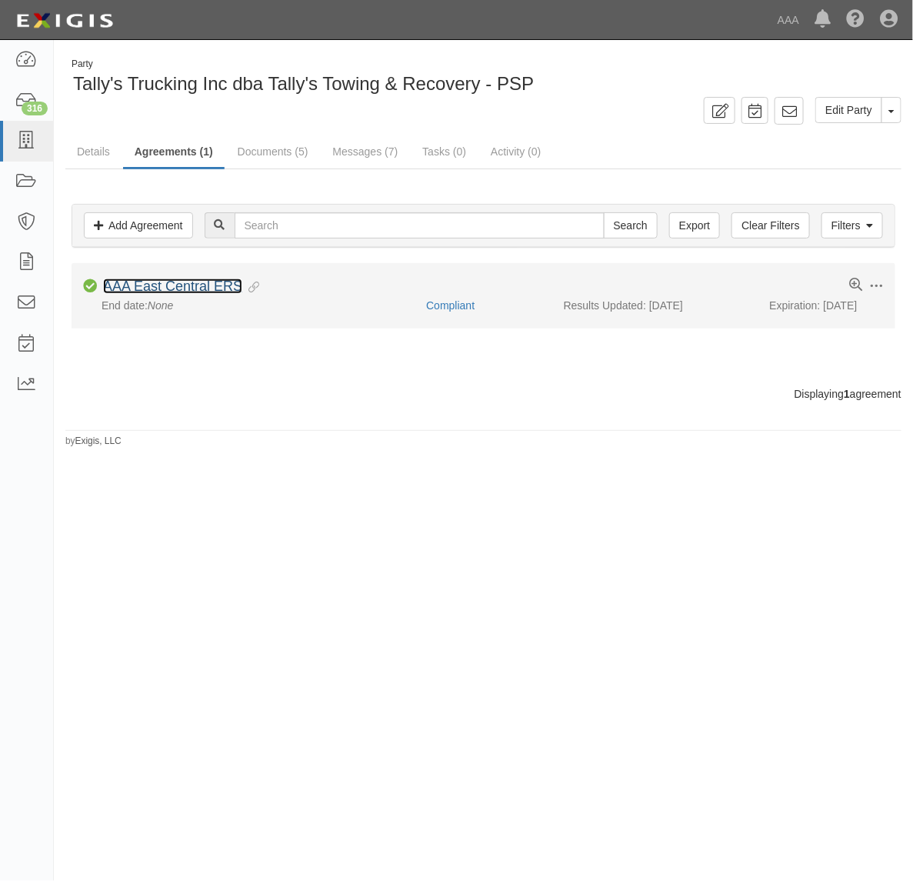
click at [227, 282] on link "AAA East Central ERS" at bounding box center [172, 285] width 139 height 15
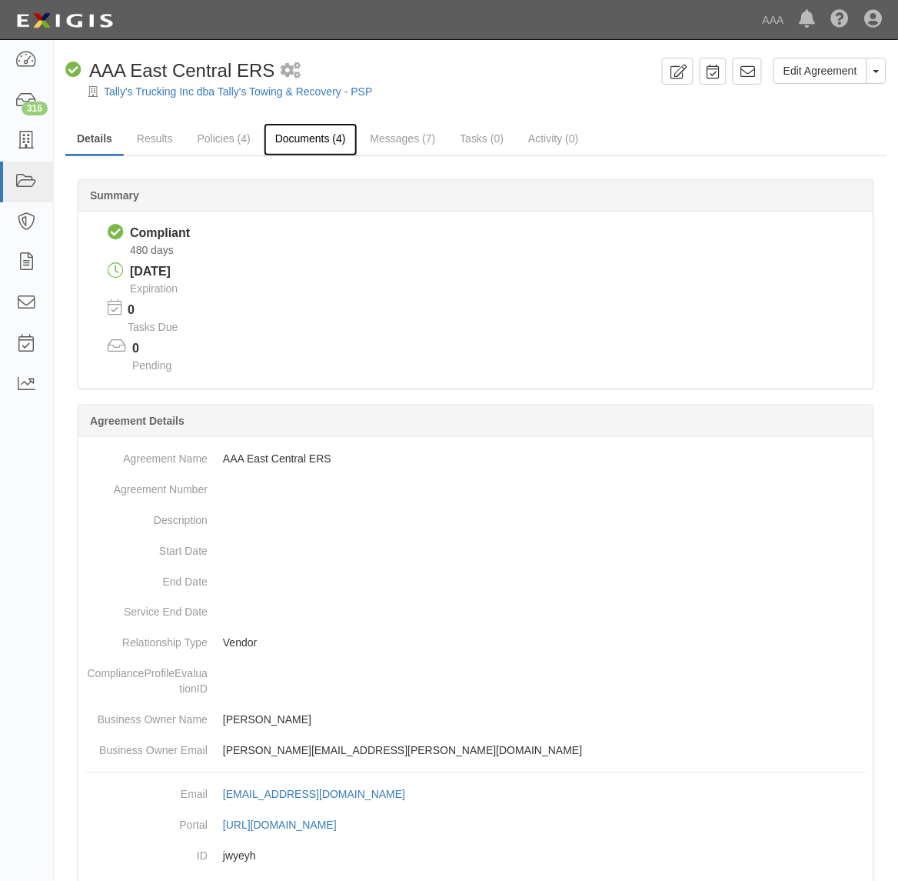
click at [321, 132] on link "Documents (4)" at bounding box center [311, 139] width 94 height 33
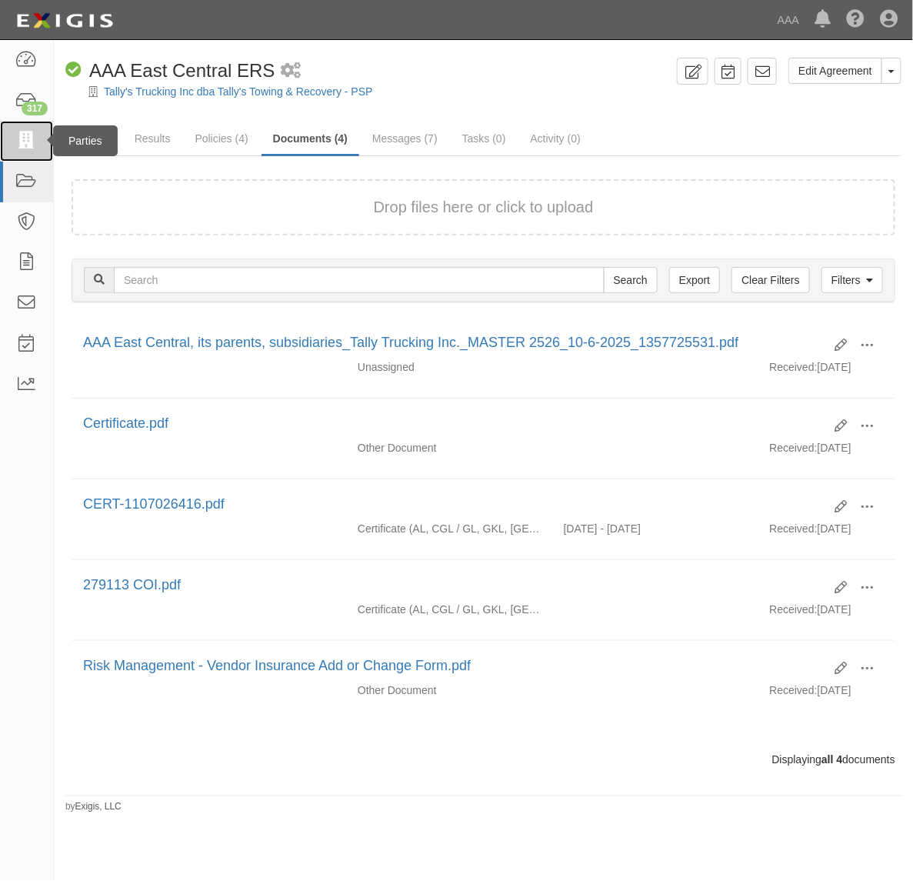
click at [27, 143] on icon at bounding box center [26, 141] width 22 height 18
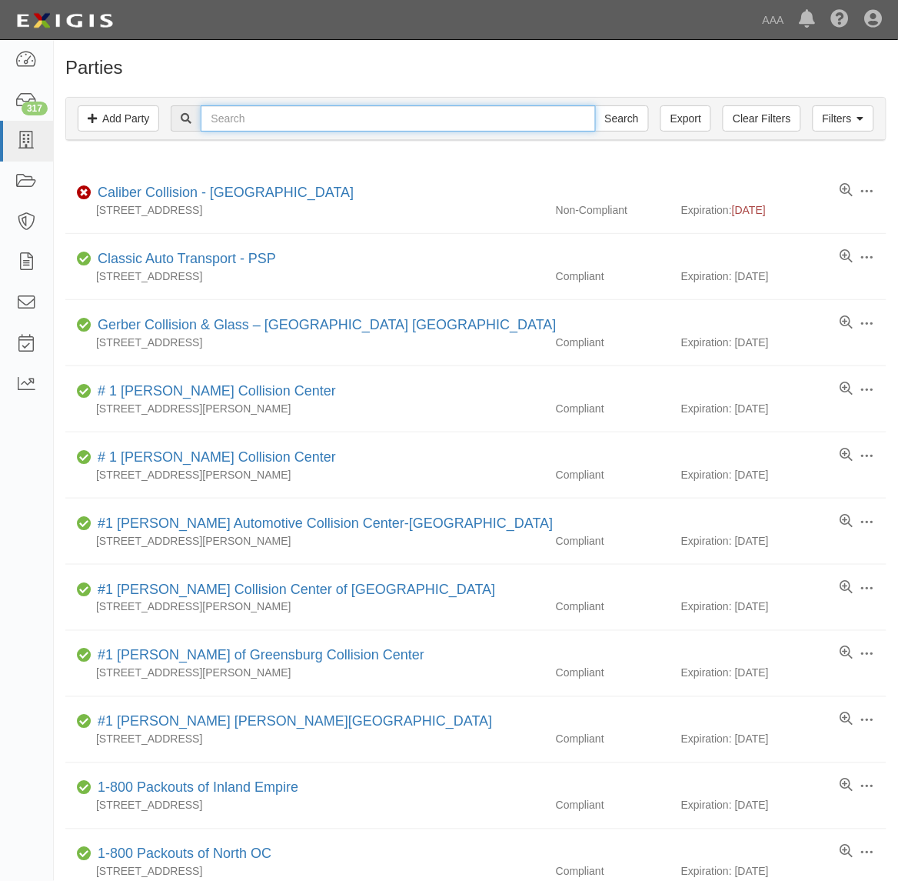
drag, startPoint x: 322, startPoint y: 123, endPoint x: 304, endPoint y: 119, distance: 18.1
click at [317, 122] on input "text" at bounding box center [398, 118] width 395 height 26
type input "Tally's"
click at [595, 105] on input "Search" at bounding box center [622, 118] width 54 height 26
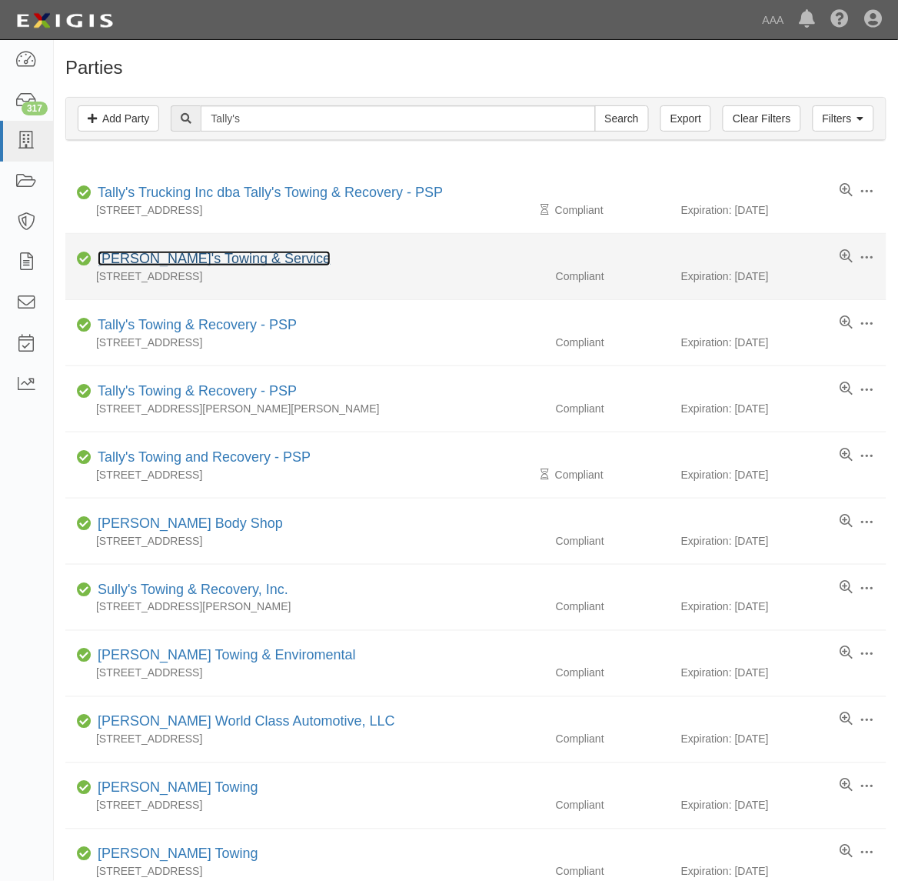
click at [198, 266] on link "[PERSON_NAME]'s Towing & Service" at bounding box center [214, 258] width 233 height 15
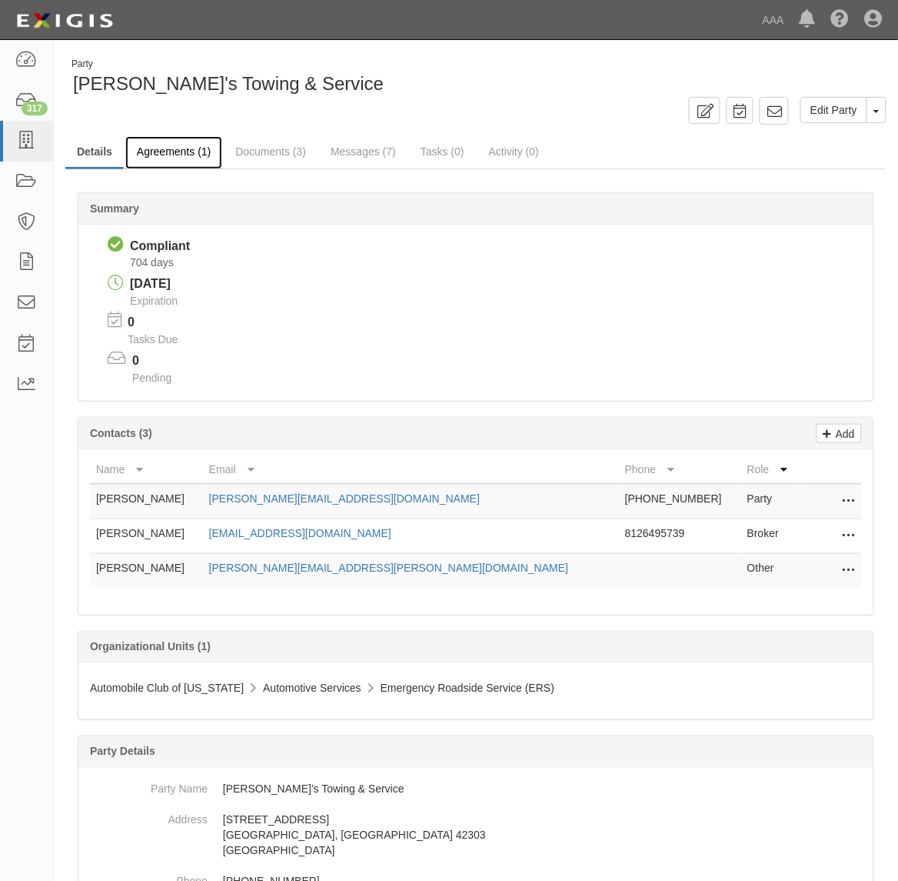
click at [192, 155] on link "Agreements (1)" at bounding box center [173, 152] width 97 height 33
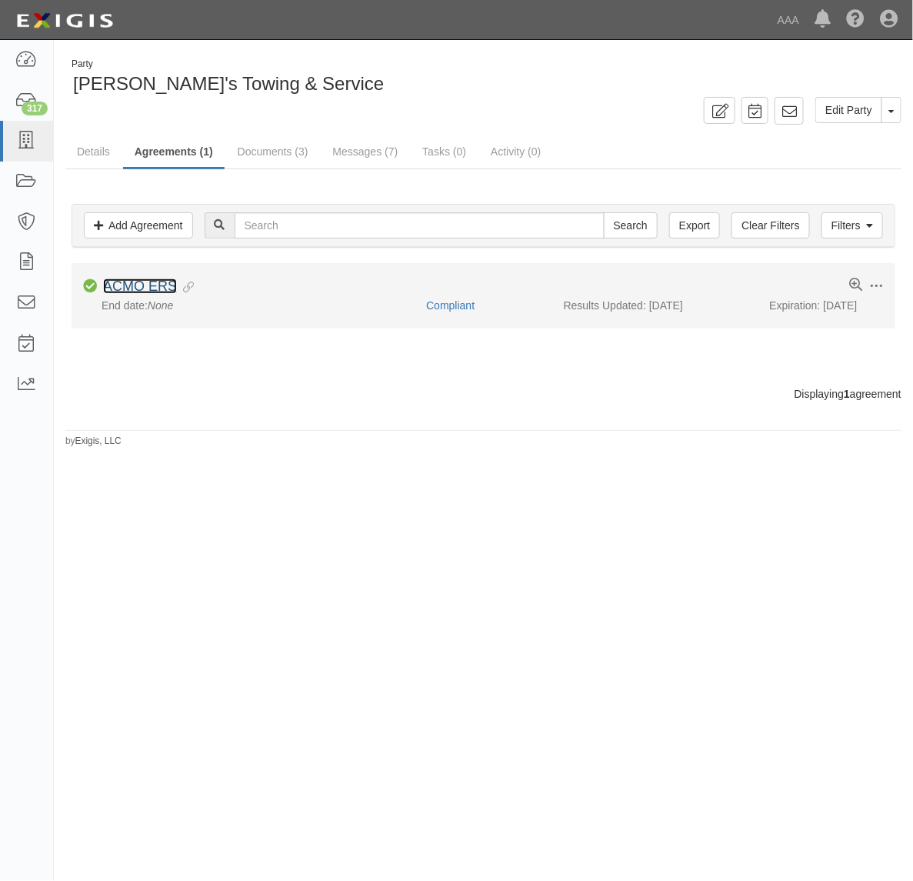
click at [147, 293] on link "ACMO ERS" at bounding box center [140, 285] width 74 height 15
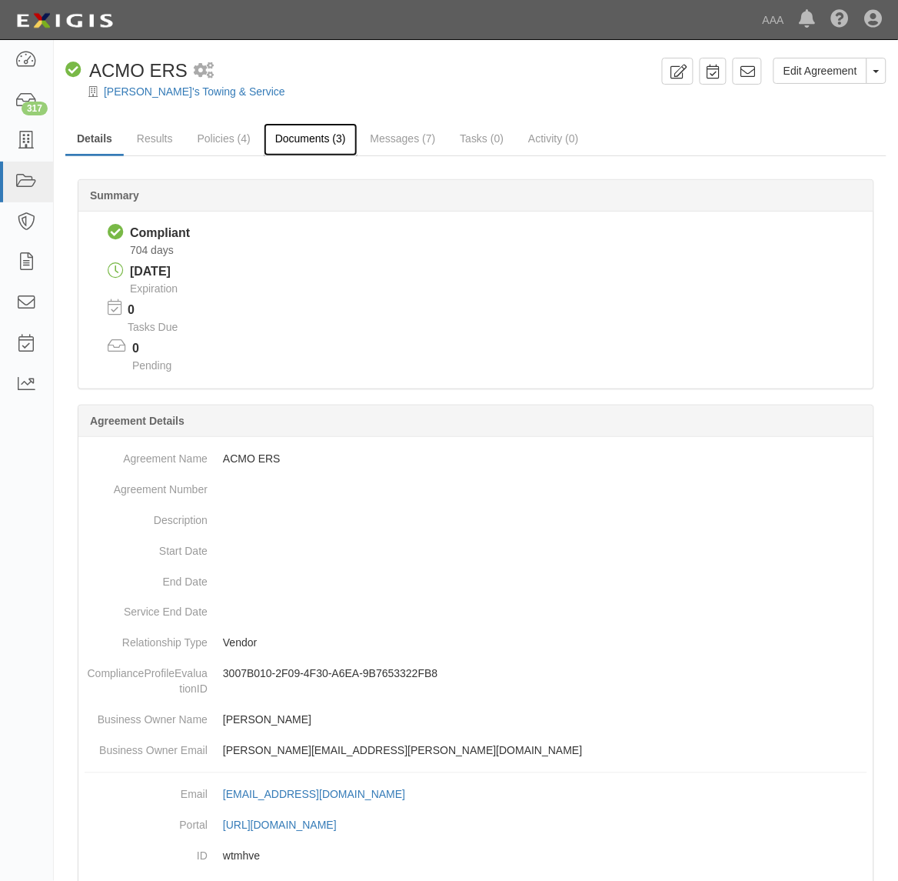
click at [290, 135] on link "Documents (3)" at bounding box center [311, 139] width 94 height 33
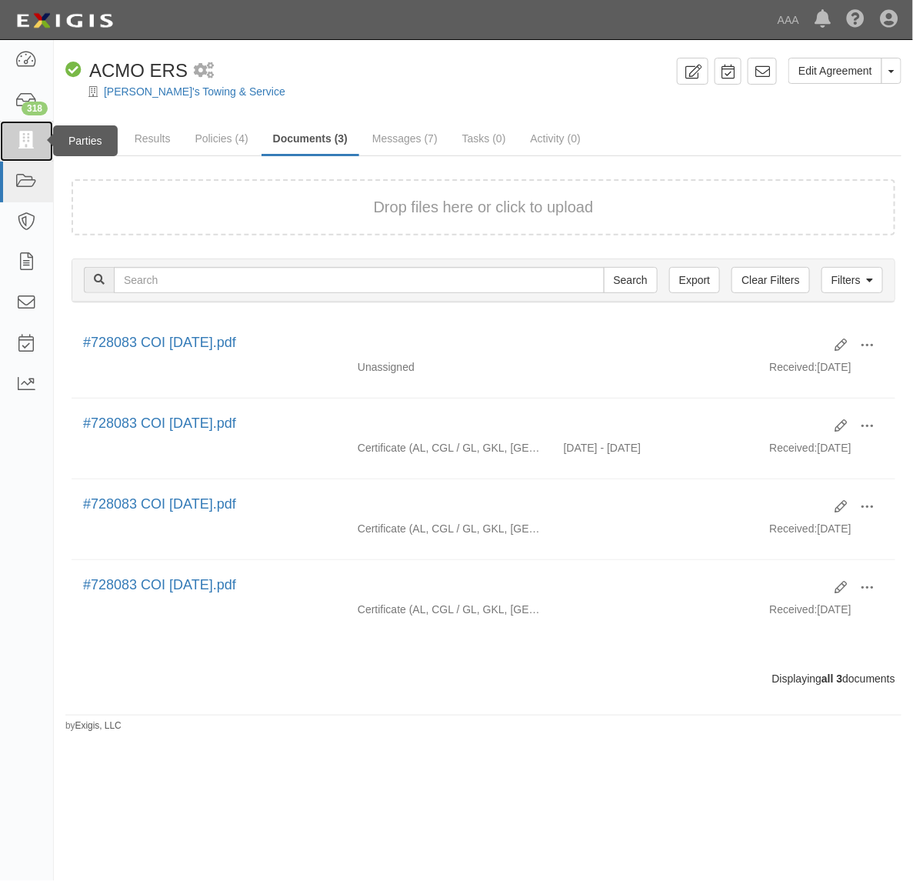
click at [16, 144] on icon at bounding box center [26, 141] width 22 height 18
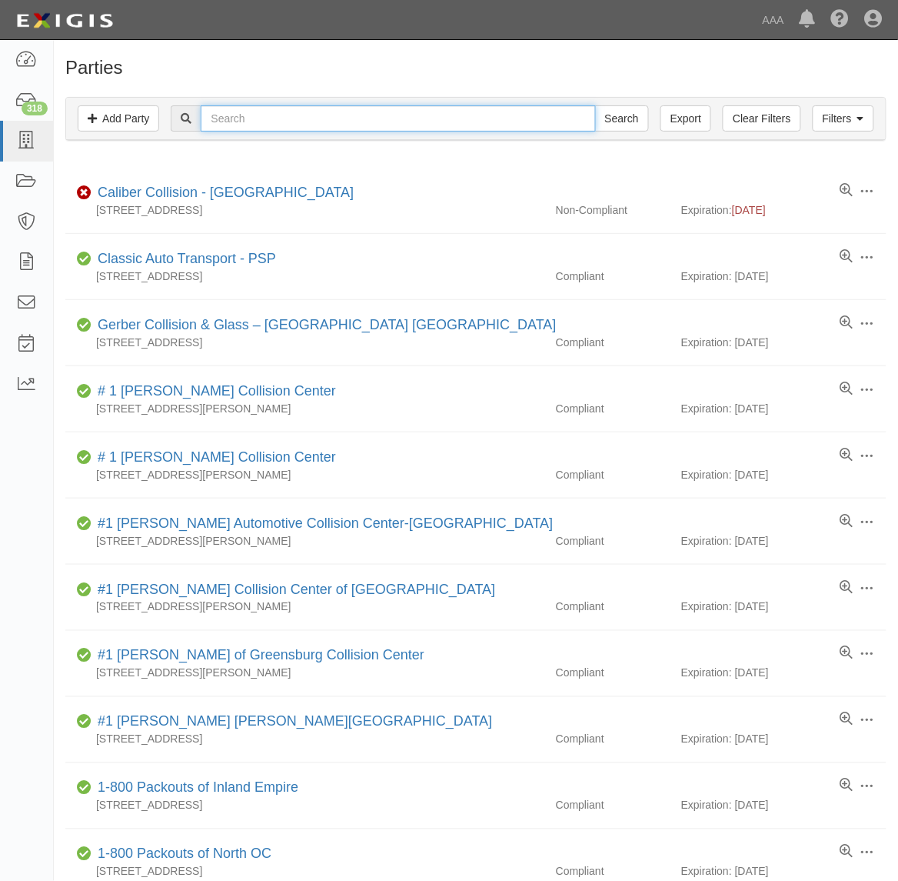
click at [269, 120] on input "text" at bounding box center [398, 118] width 395 height 26
type input "Tally's"
click at [595, 105] on input "Search" at bounding box center [622, 118] width 54 height 26
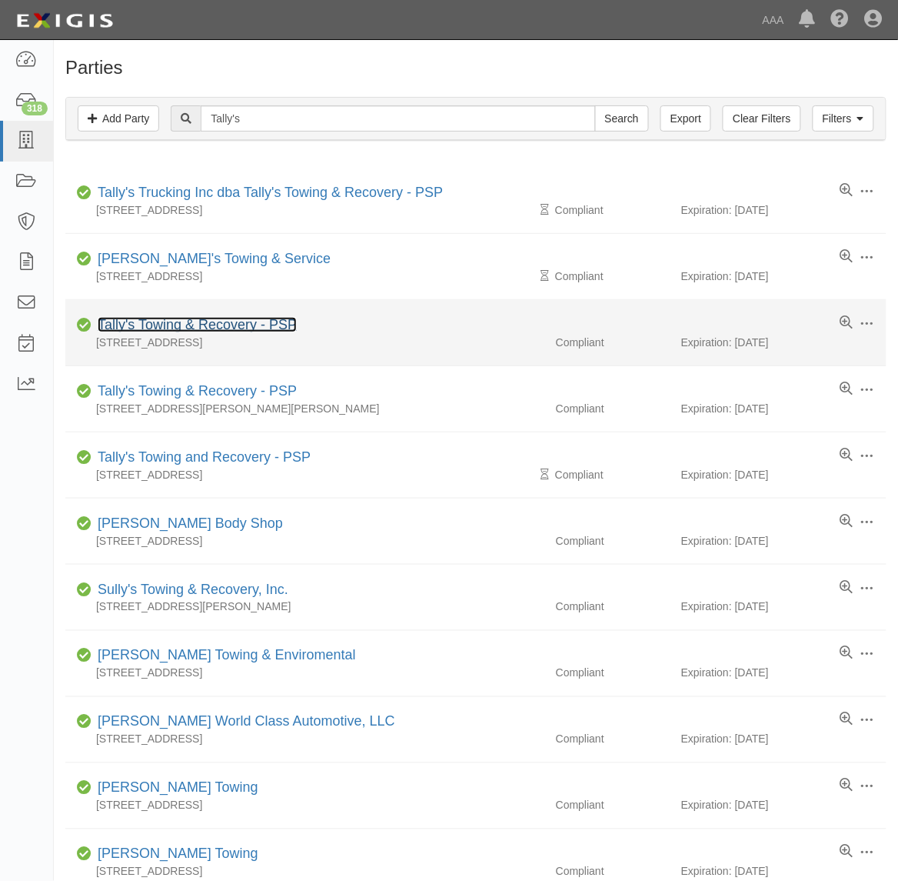
click at [208, 321] on link "Tally's Towing & Recovery - PSP" at bounding box center [197, 324] width 199 height 15
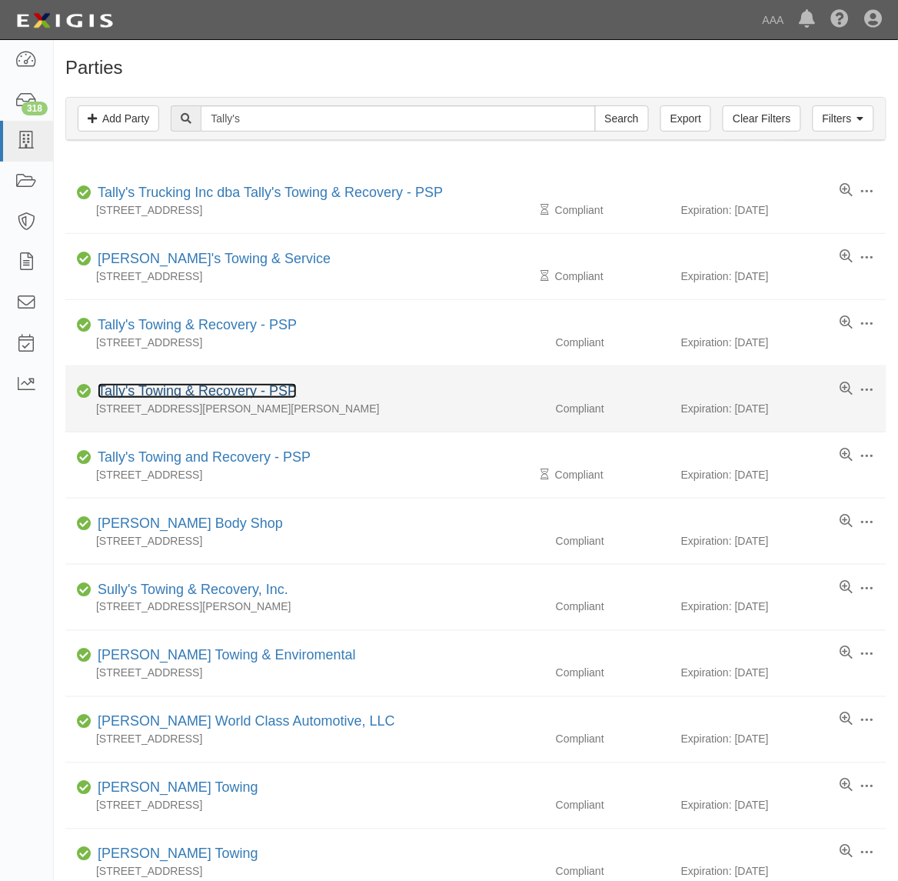
click at [238, 386] on link "Tally's Towing & Recovery - PSP" at bounding box center [197, 390] width 199 height 15
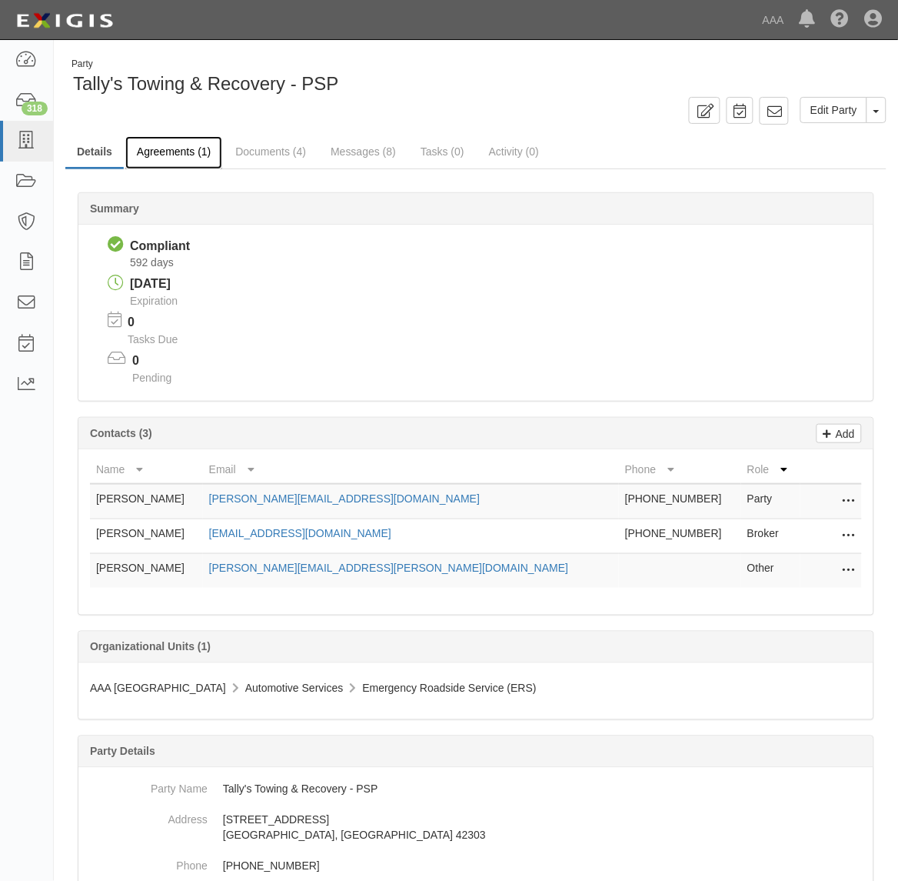
click at [186, 150] on link "Agreements (1)" at bounding box center [173, 152] width 97 height 33
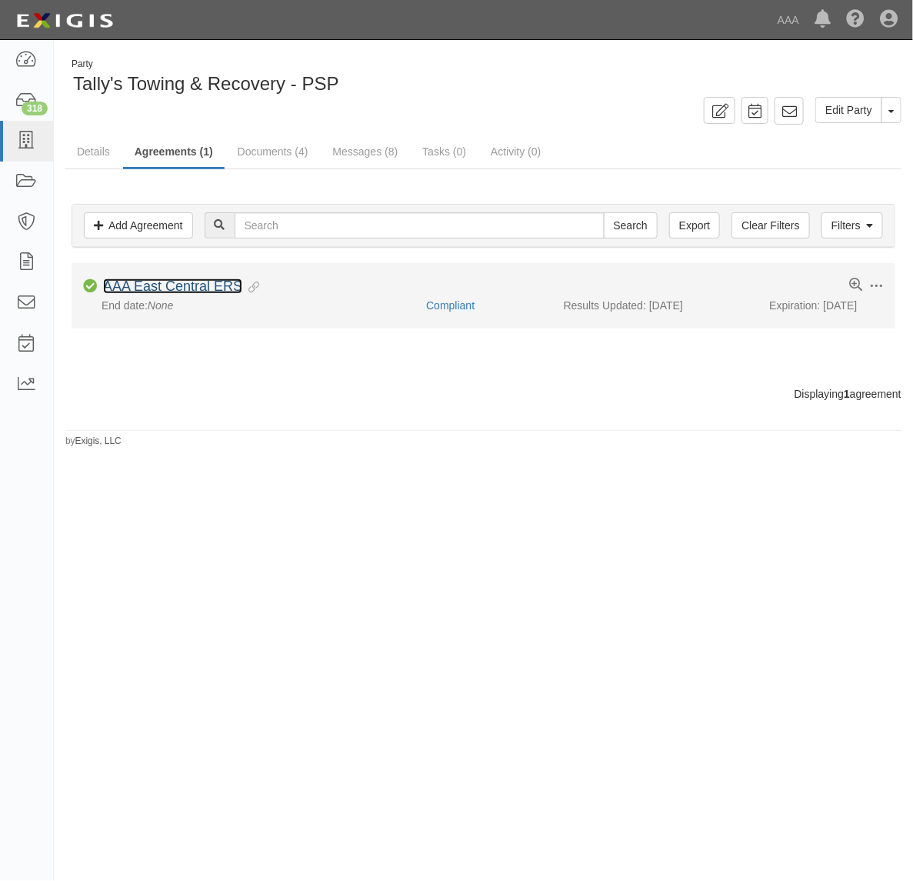
click at [208, 283] on link "AAA East Central ERS" at bounding box center [172, 285] width 139 height 15
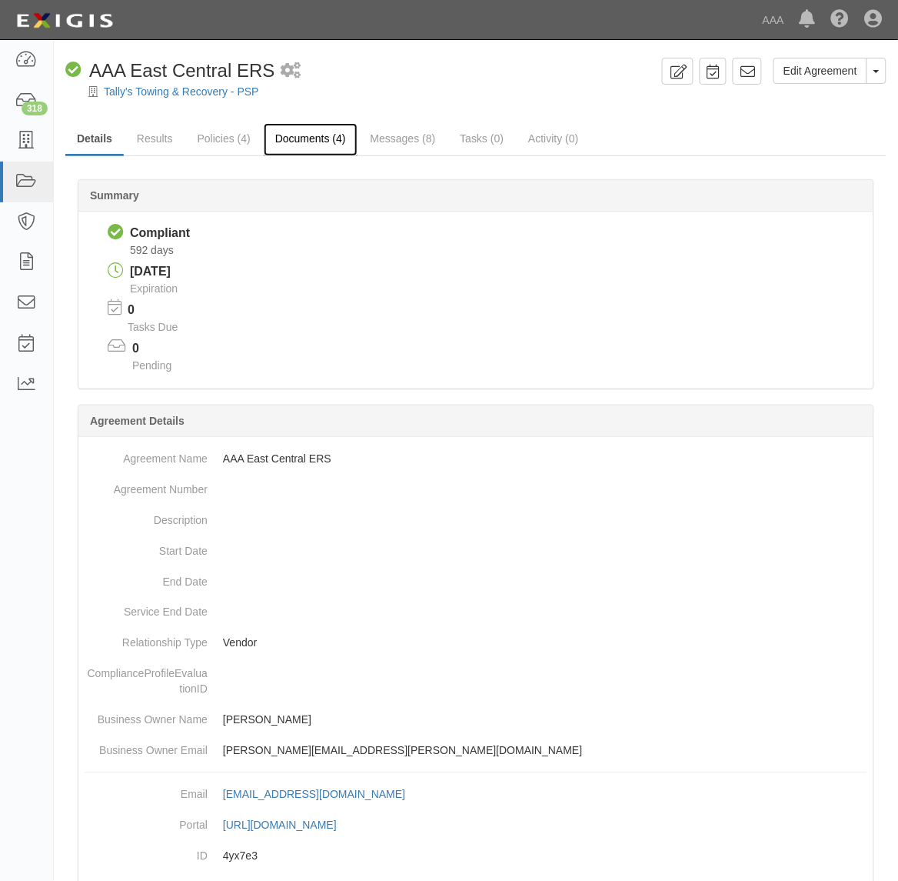
click at [297, 142] on link "Documents (4)" at bounding box center [311, 139] width 94 height 33
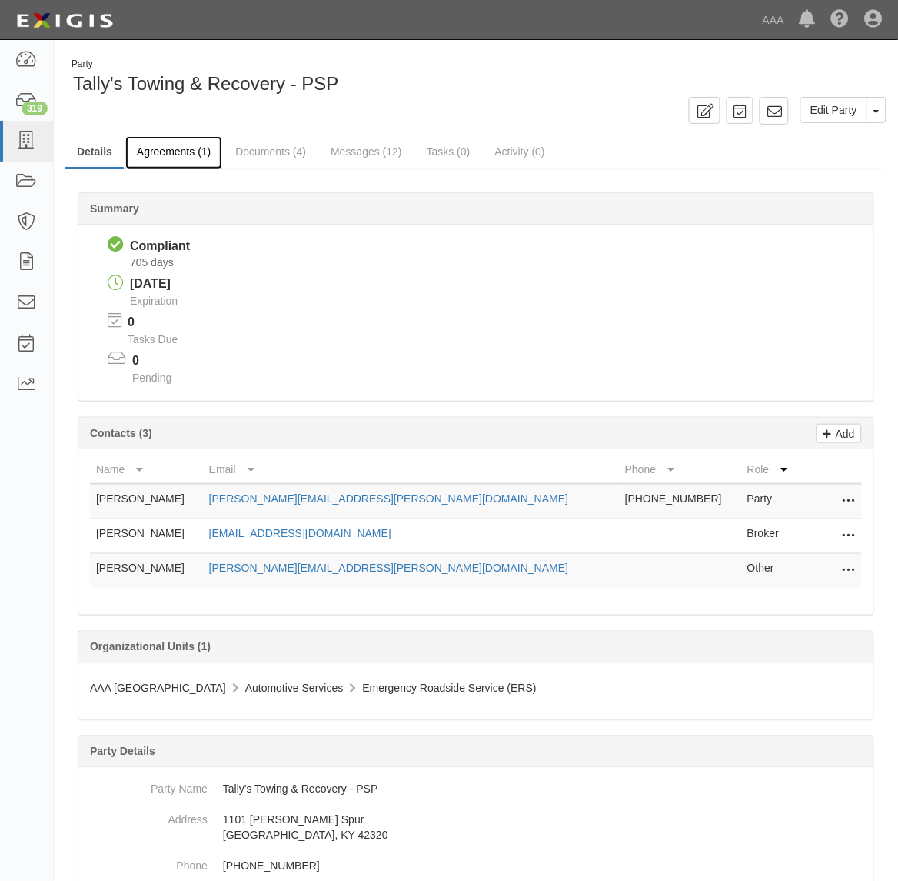
click at [158, 151] on link "Agreements (1)" at bounding box center [173, 152] width 97 height 33
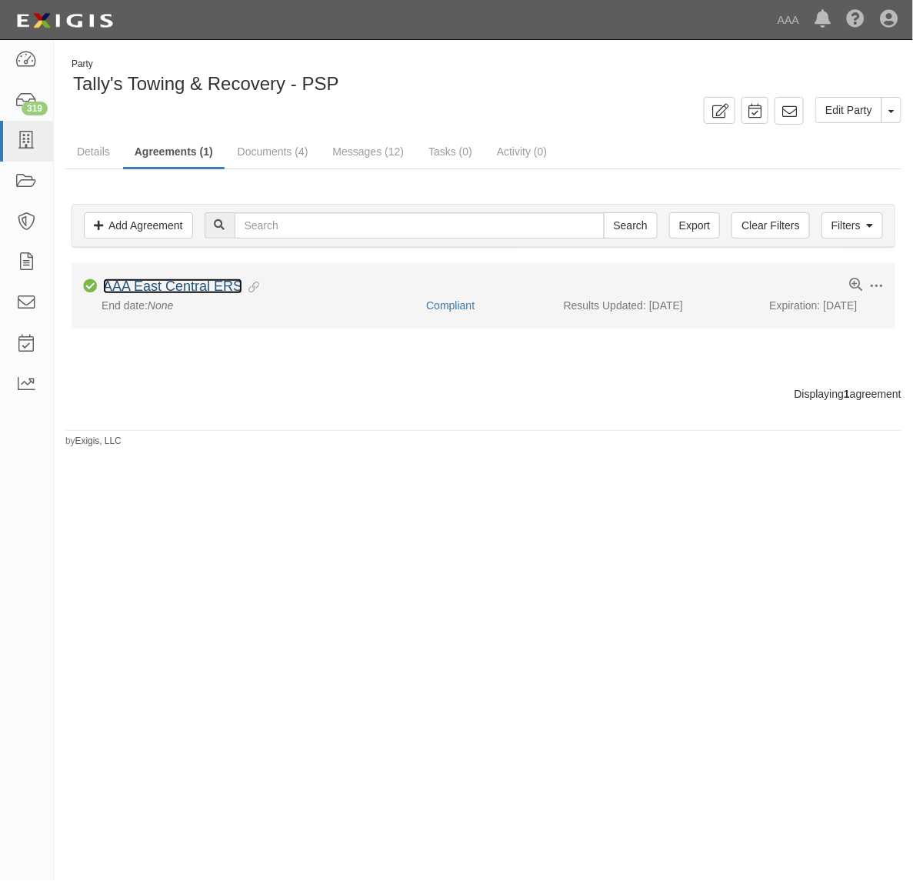
click at [206, 292] on link "AAA East Central ERS" at bounding box center [172, 285] width 139 height 15
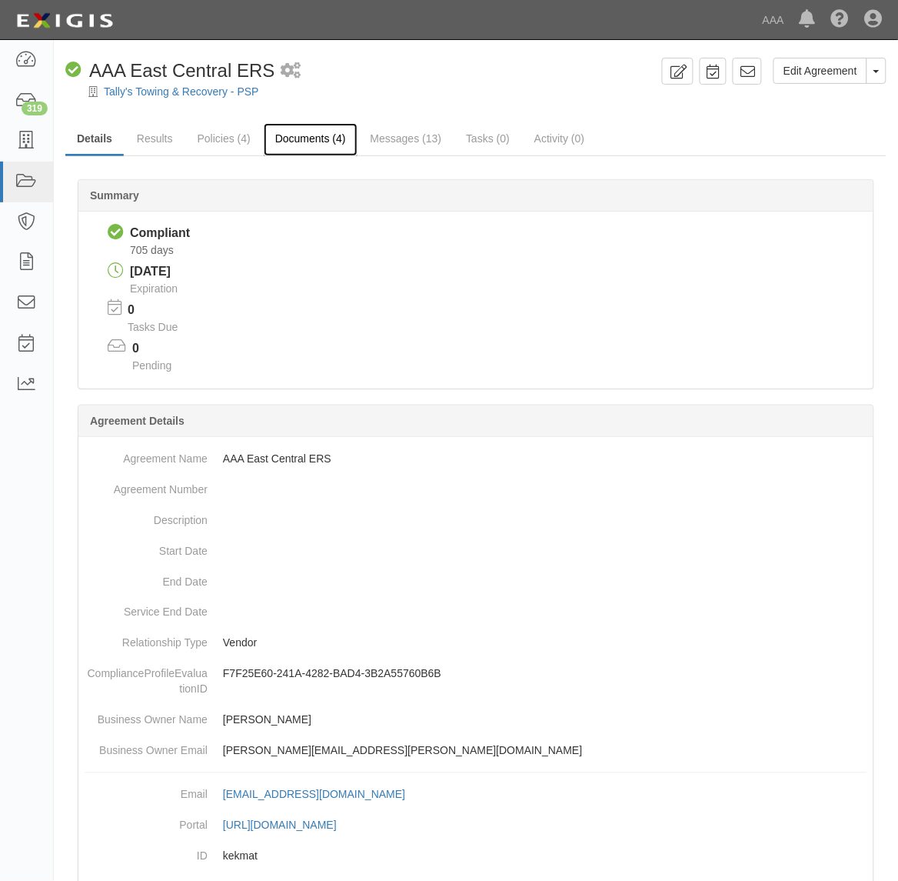
click at [313, 141] on link "Documents (4)" at bounding box center [311, 139] width 94 height 33
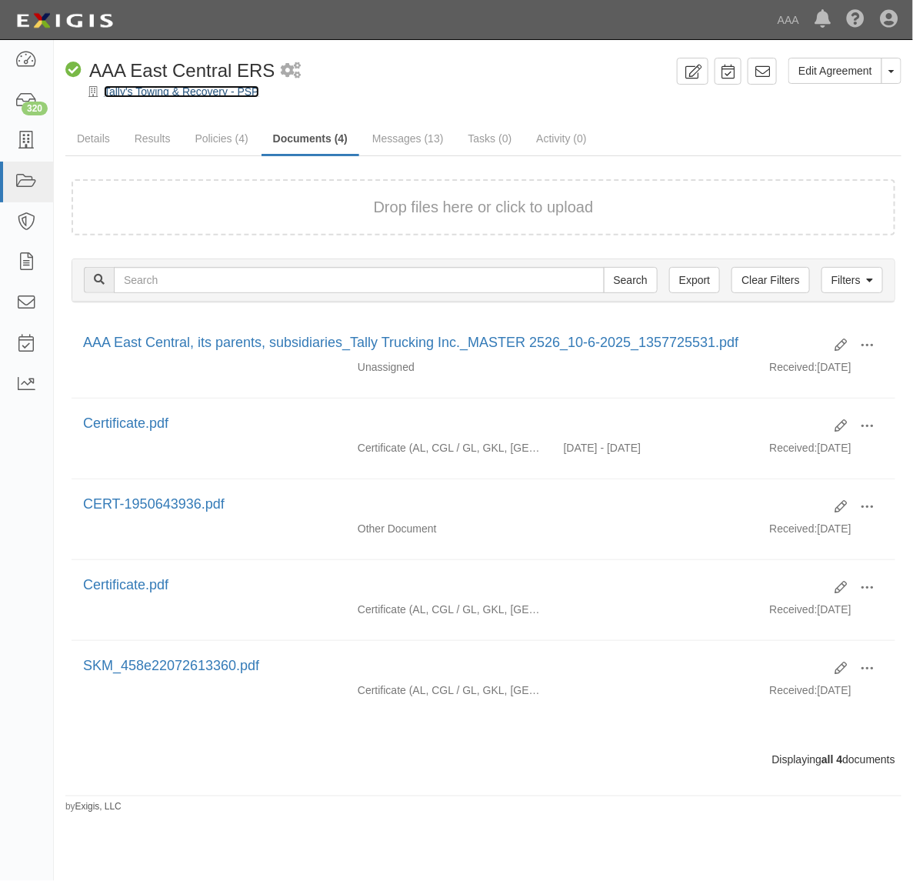
click at [198, 92] on link "Tally's Towing & Recovery - PSP" at bounding box center [181, 91] width 155 height 12
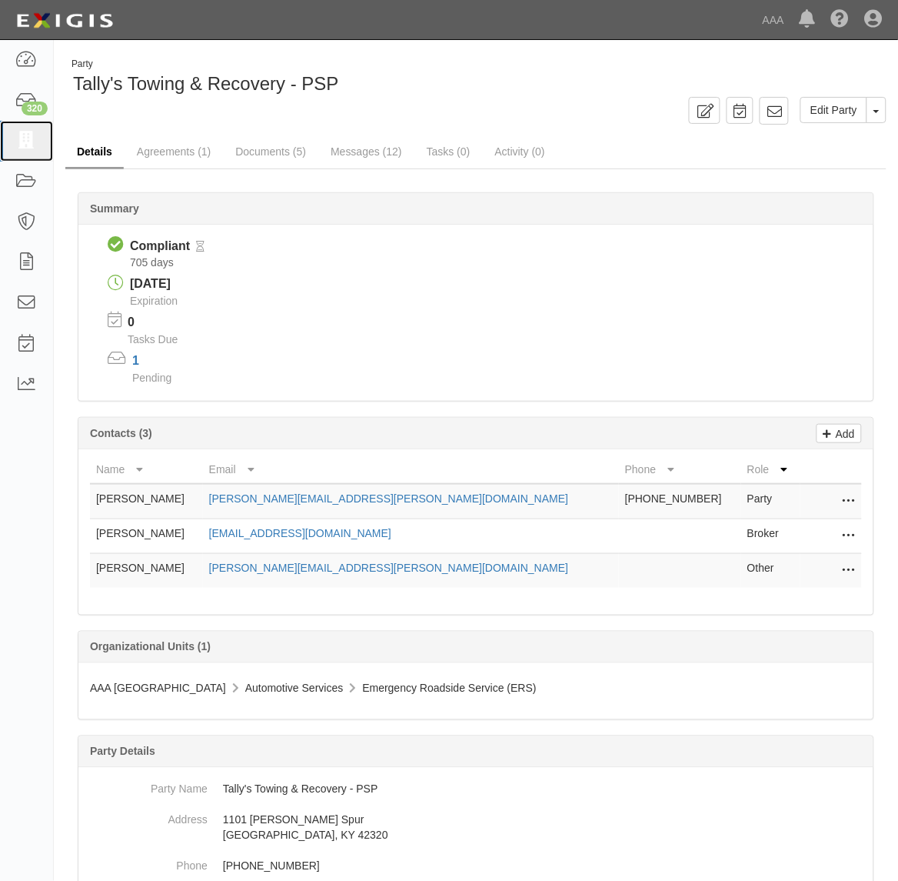
drag, startPoint x: 35, startPoint y: 150, endPoint x: 121, endPoint y: 150, distance: 86.1
click at [35, 148] on icon at bounding box center [26, 141] width 22 height 18
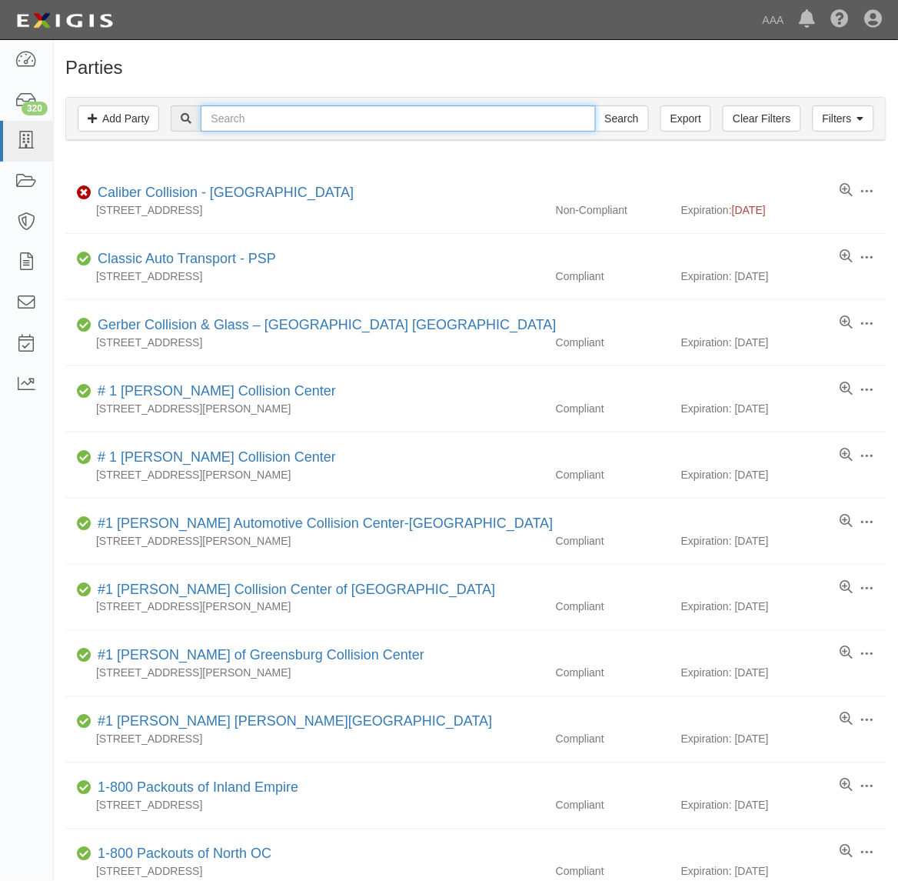
click at [270, 115] on input "text" at bounding box center [398, 118] width 395 height 26
type input "Tally"
click at [595, 105] on input "Search" at bounding box center [622, 118] width 54 height 26
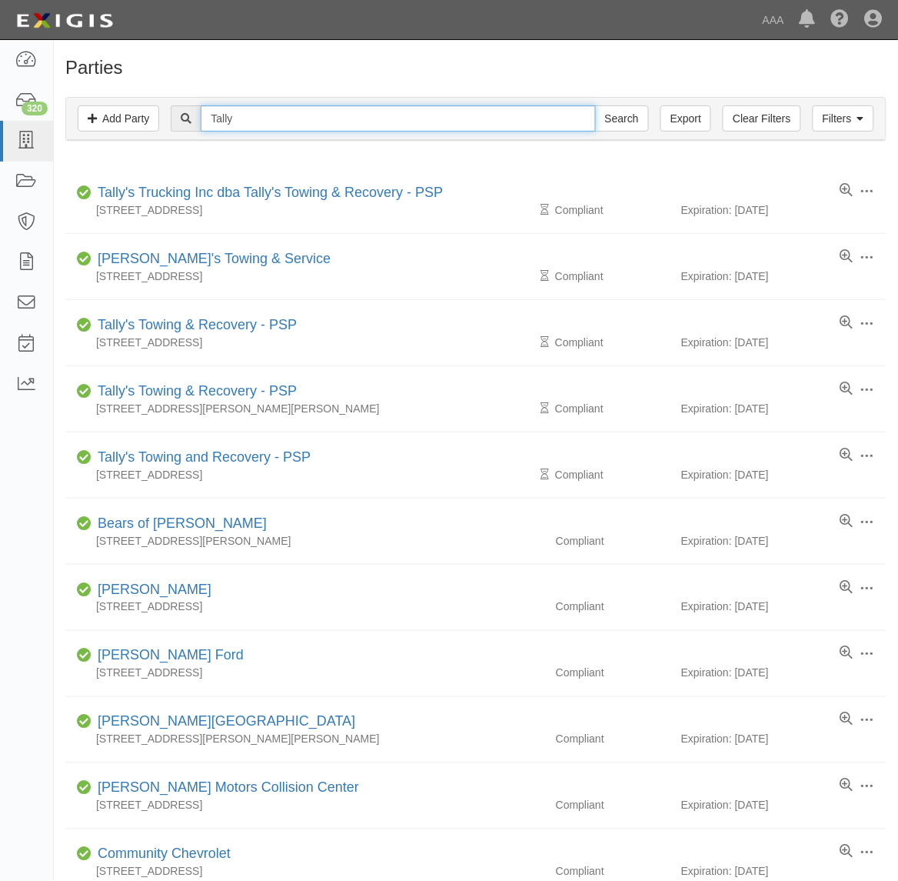
click at [368, 117] on input "Tally" at bounding box center [398, 118] width 395 height 26
type input "Beeline"
click at [595, 105] on input "Search" at bounding box center [622, 118] width 54 height 26
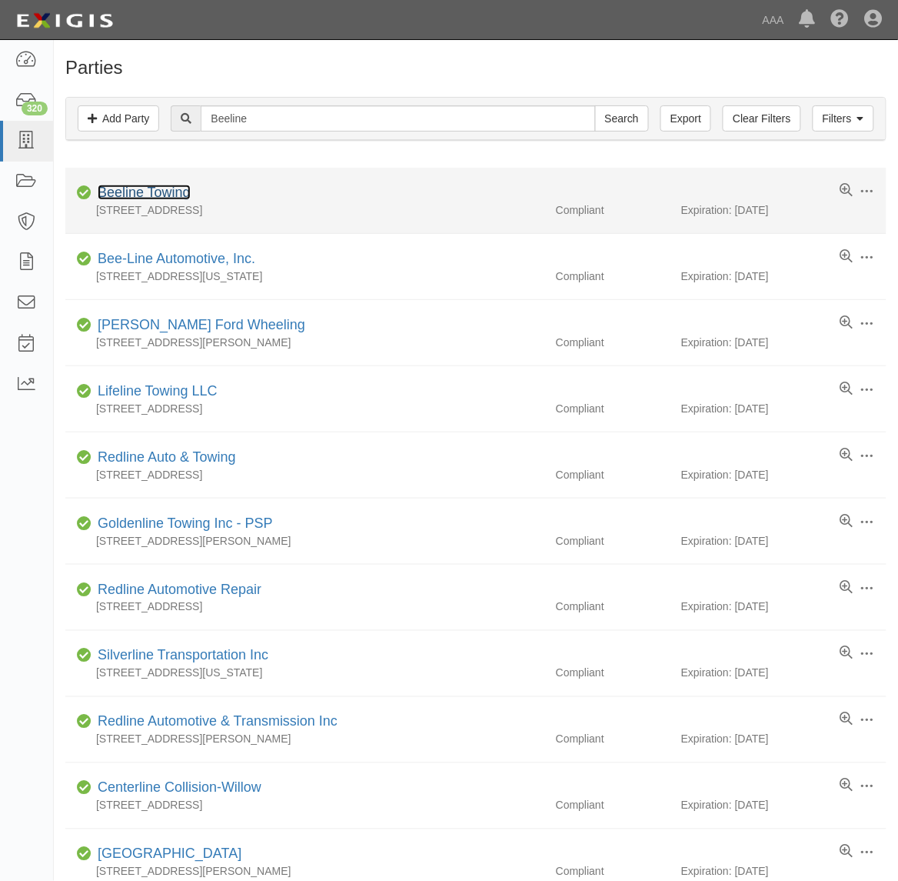
click at [172, 189] on link "Beeline Towing" at bounding box center [144, 192] width 93 height 15
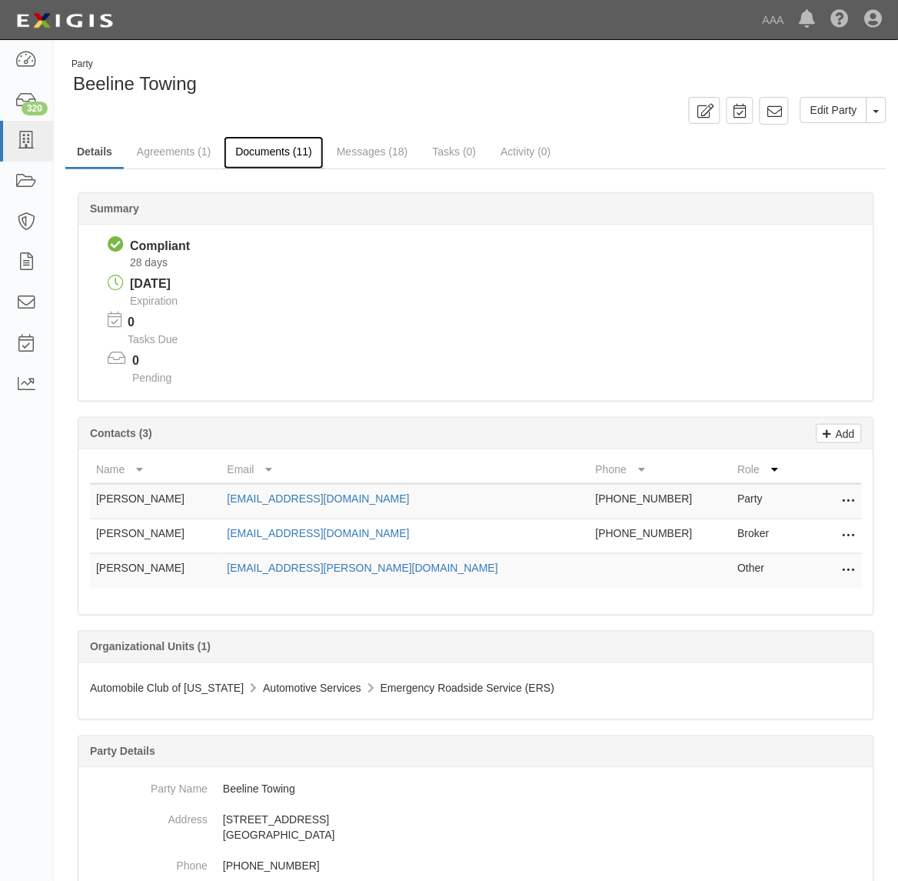
click at [264, 158] on link "Documents (11)" at bounding box center [274, 152] width 100 height 33
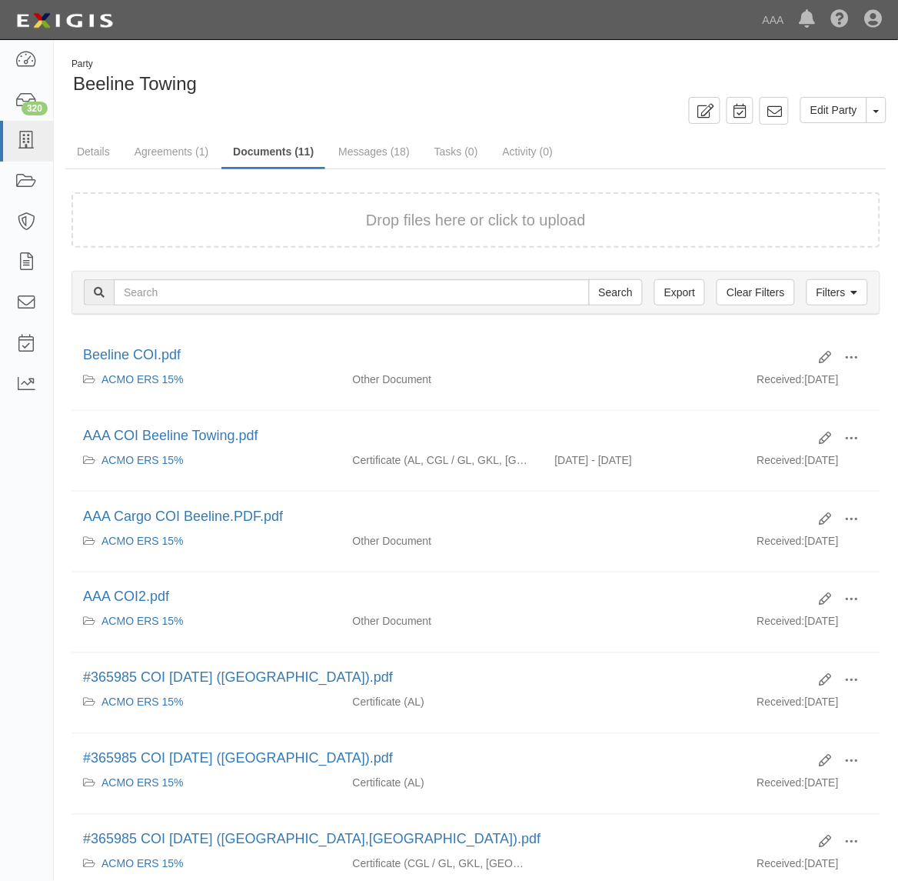
click at [529, 232] on form "Drop files here or click to upload" at bounding box center [476, 220] width 809 height 56
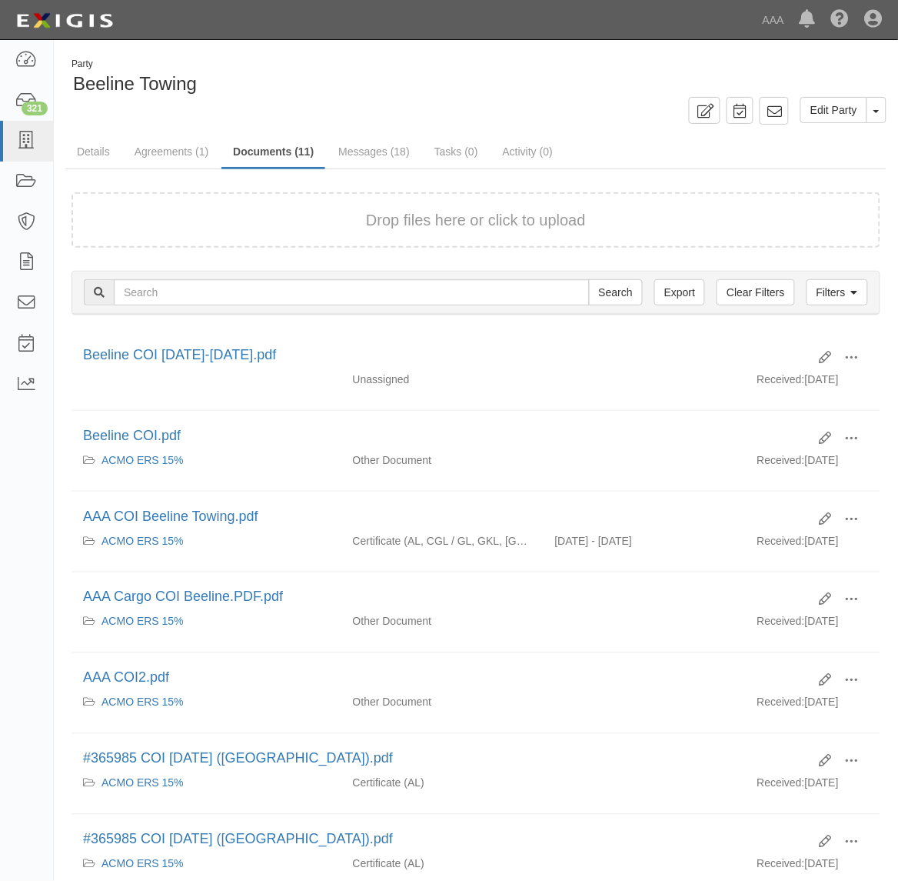
click at [285, 209] on div "Drop files here or click to upload" at bounding box center [475, 220] width 775 height 22
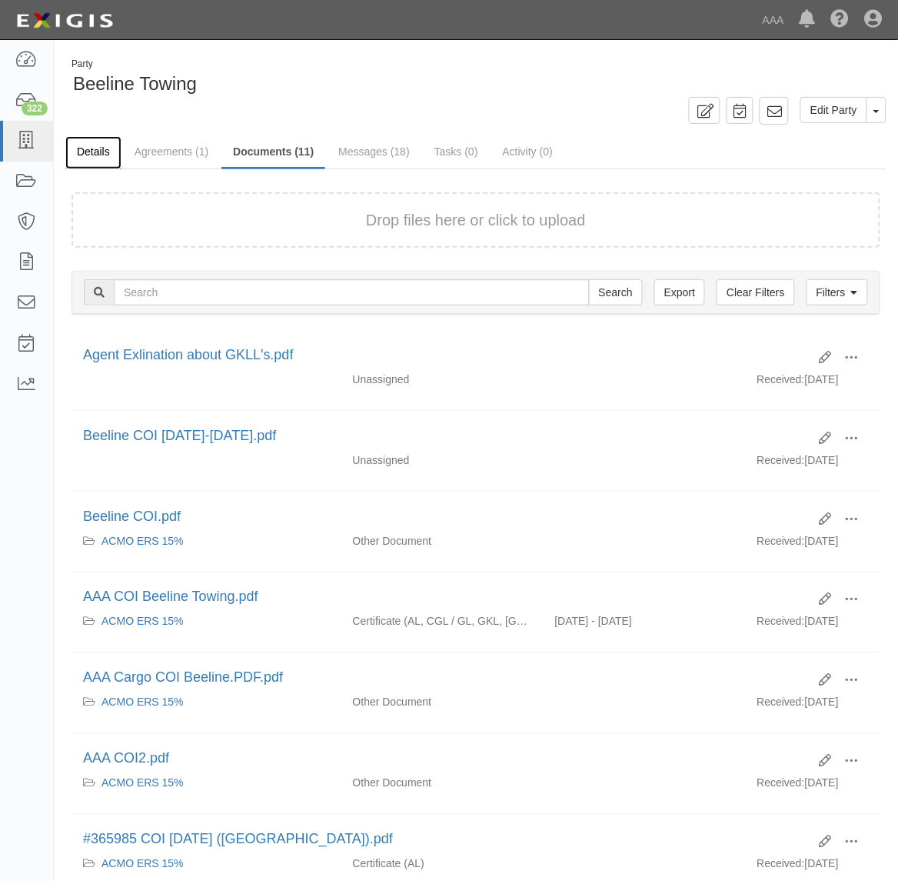
click at [98, 156] on link "Details" at bounding box center [93, 152] width 56 height 33
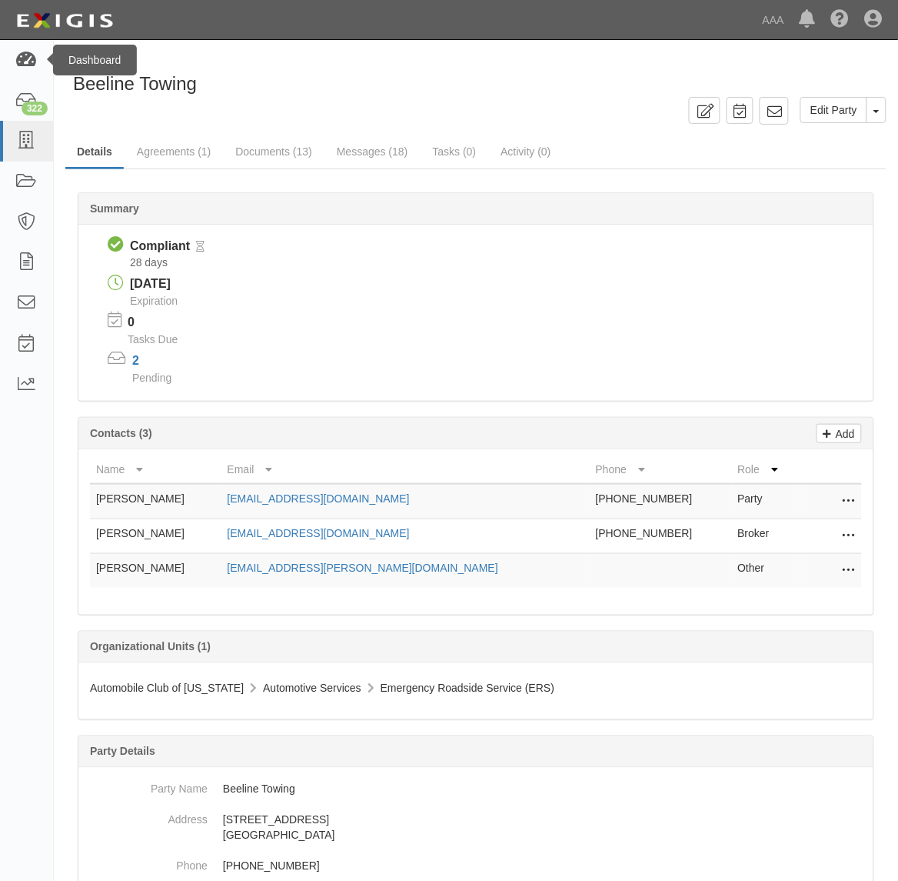
click at [53, 55] on div "Dashboard" at bounding box center [95, 60] width 84 height 31
click at [40, 63] on link at bounding box center [26, 60] width 53 height 41
